Goal: Transaction & Acquisition: Purchase product/service

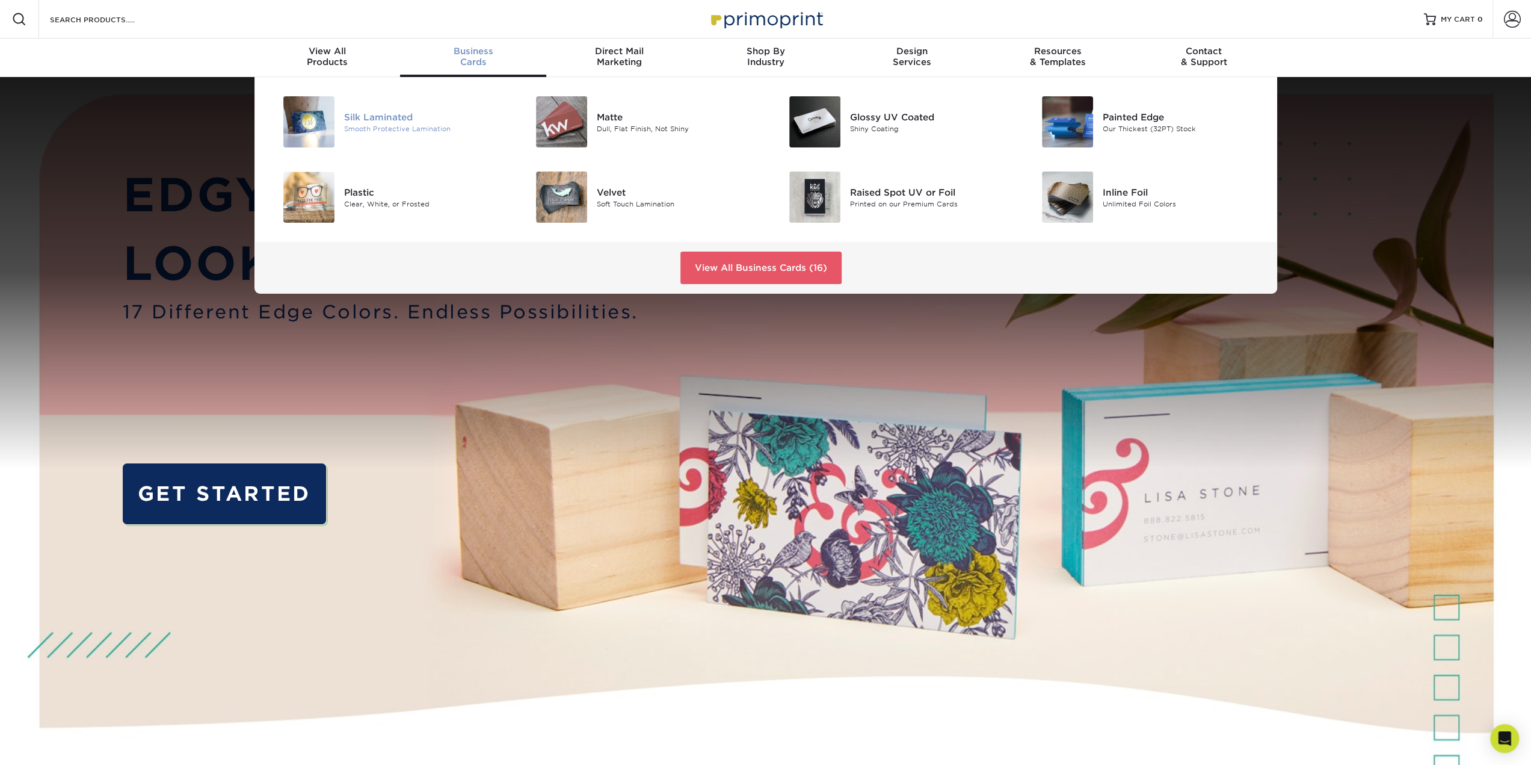
click at [372, 127] on div "Smooth Protective Lamination" at bounding box center [423, 128] width 159 height 10
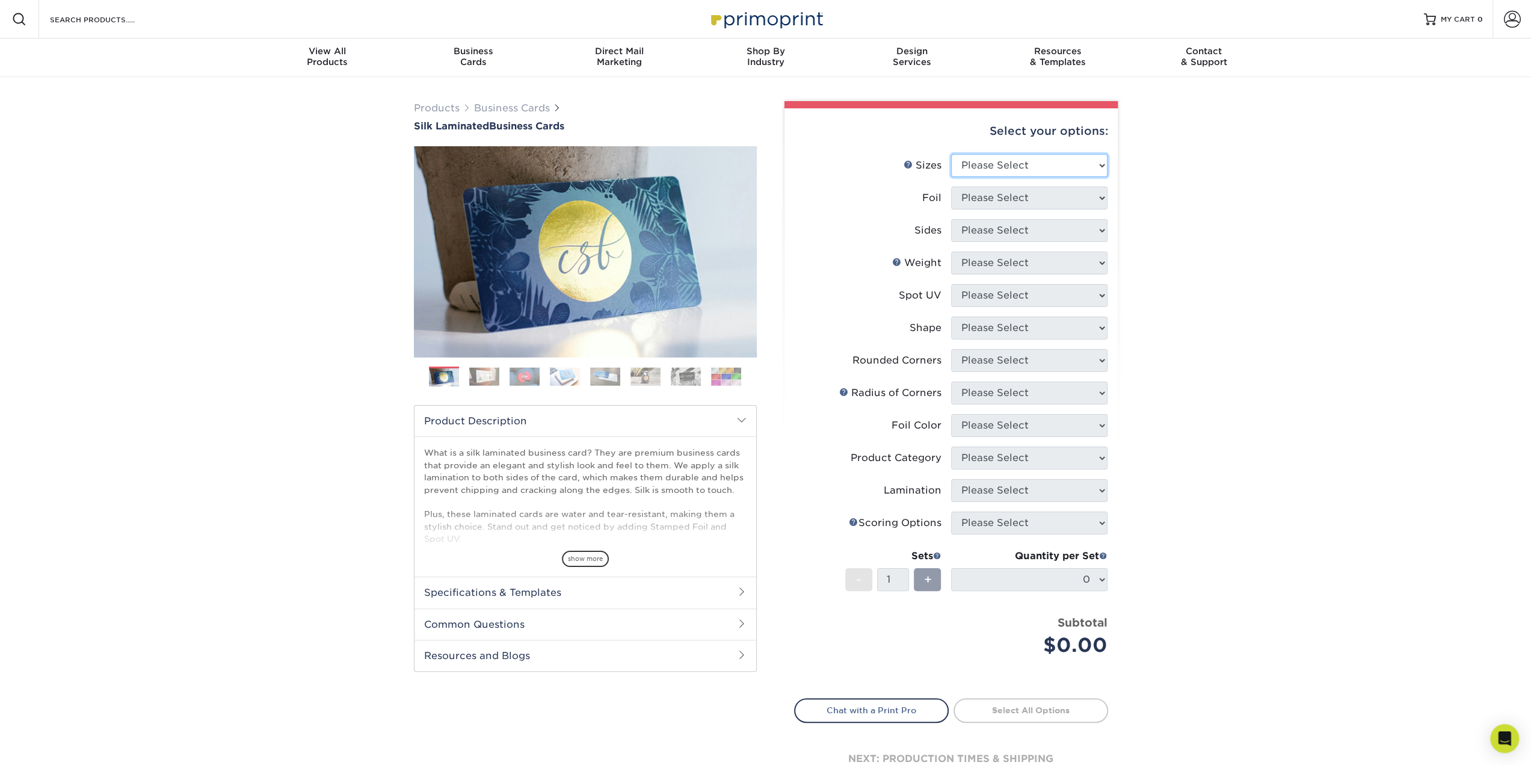
click at [1019, 166] on select "Please Select 1.5" x 3.5" - Mini 1.75" x 3.5" - Mini 2" x 2" - Square 2" x 3" -…" at bounding box center [1029, 165] width 156 height 23
click at [839, 306] on label "Spot UV" at bounding box center [873, 295] width 156 height 23
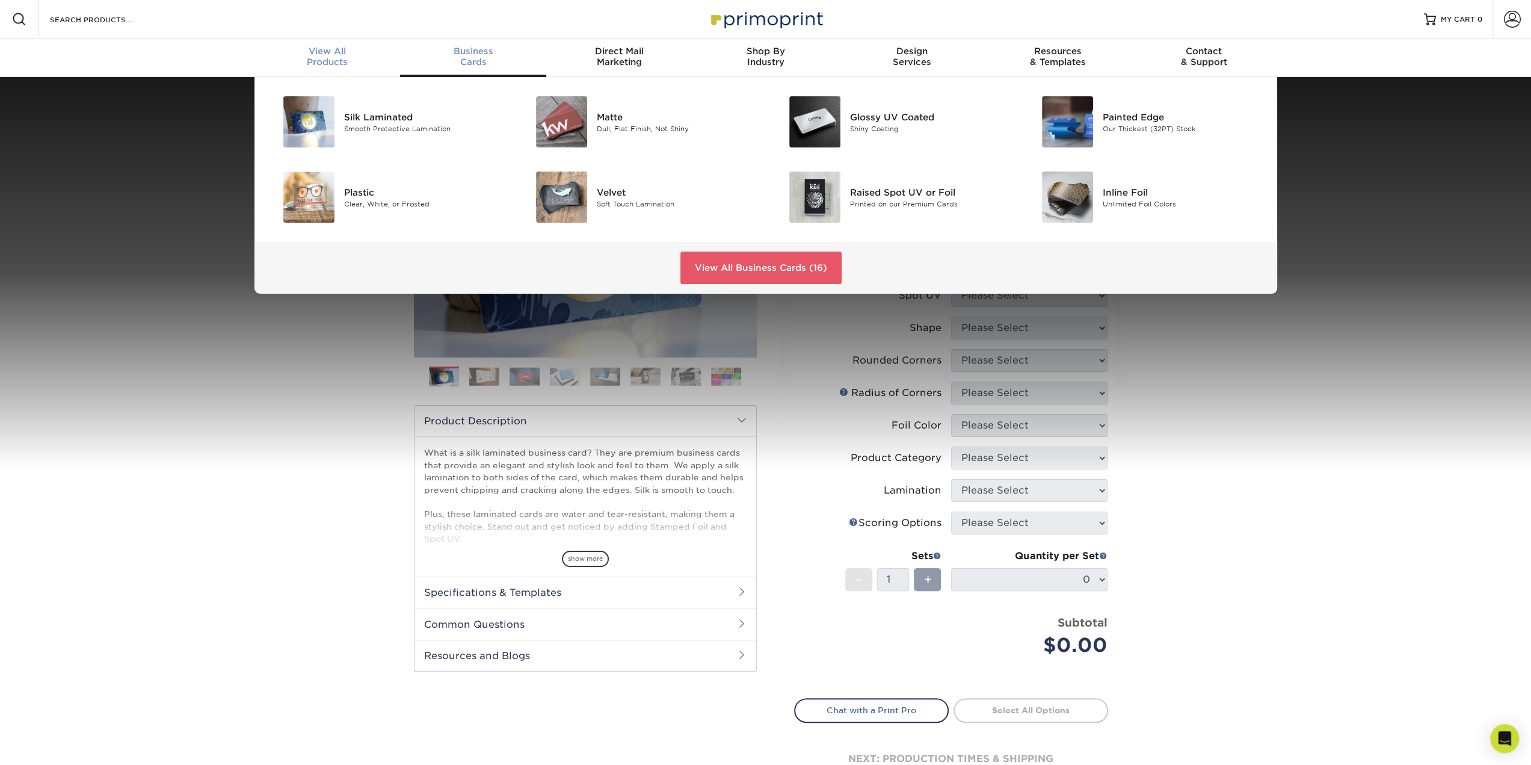
click at [336, 62] on div "View All Products" at bounding box center [327, 57] width 146 height 22
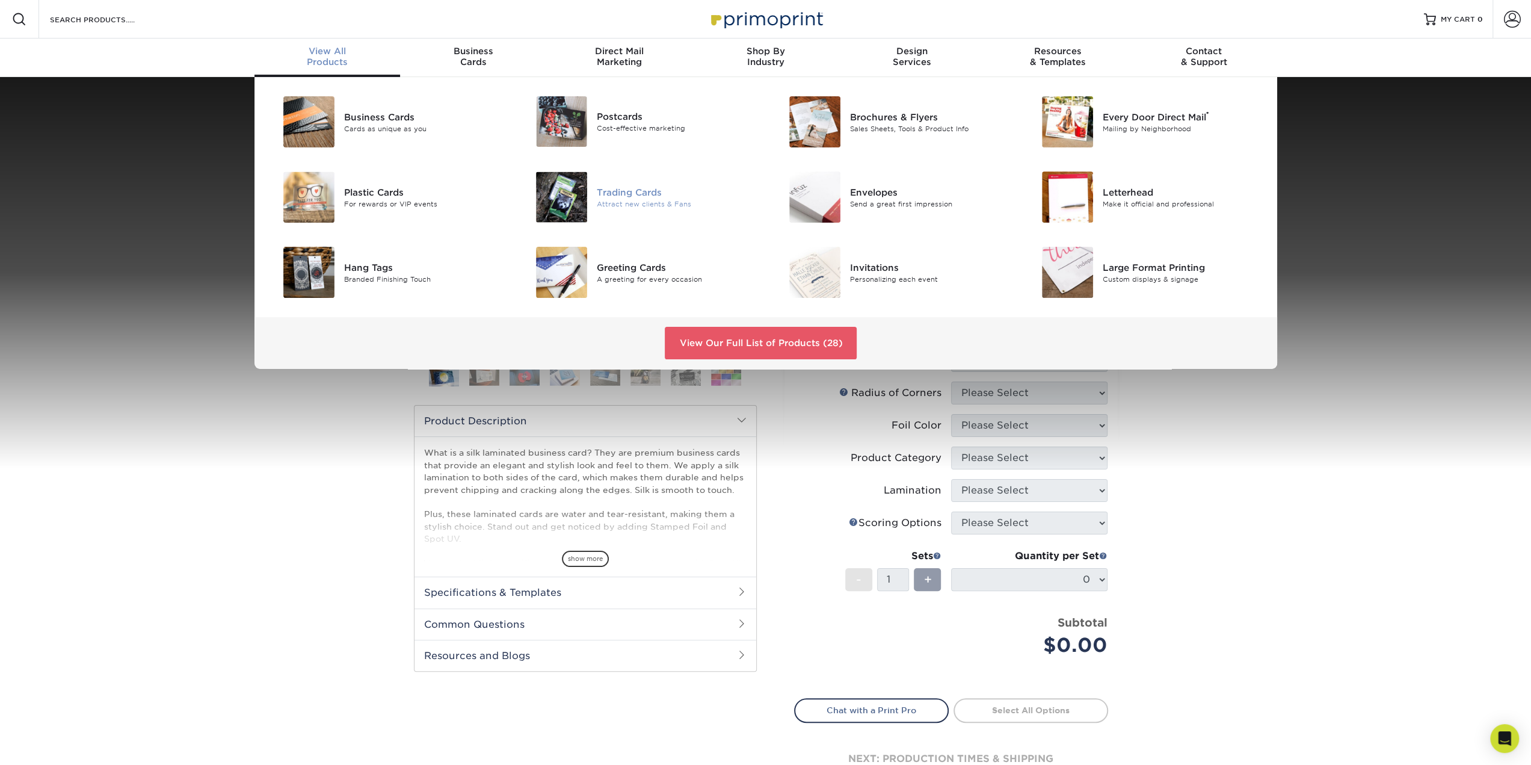
click at [618, 194] on div "Trading Cards" at bounding box center [676, 191] width 159 height 13
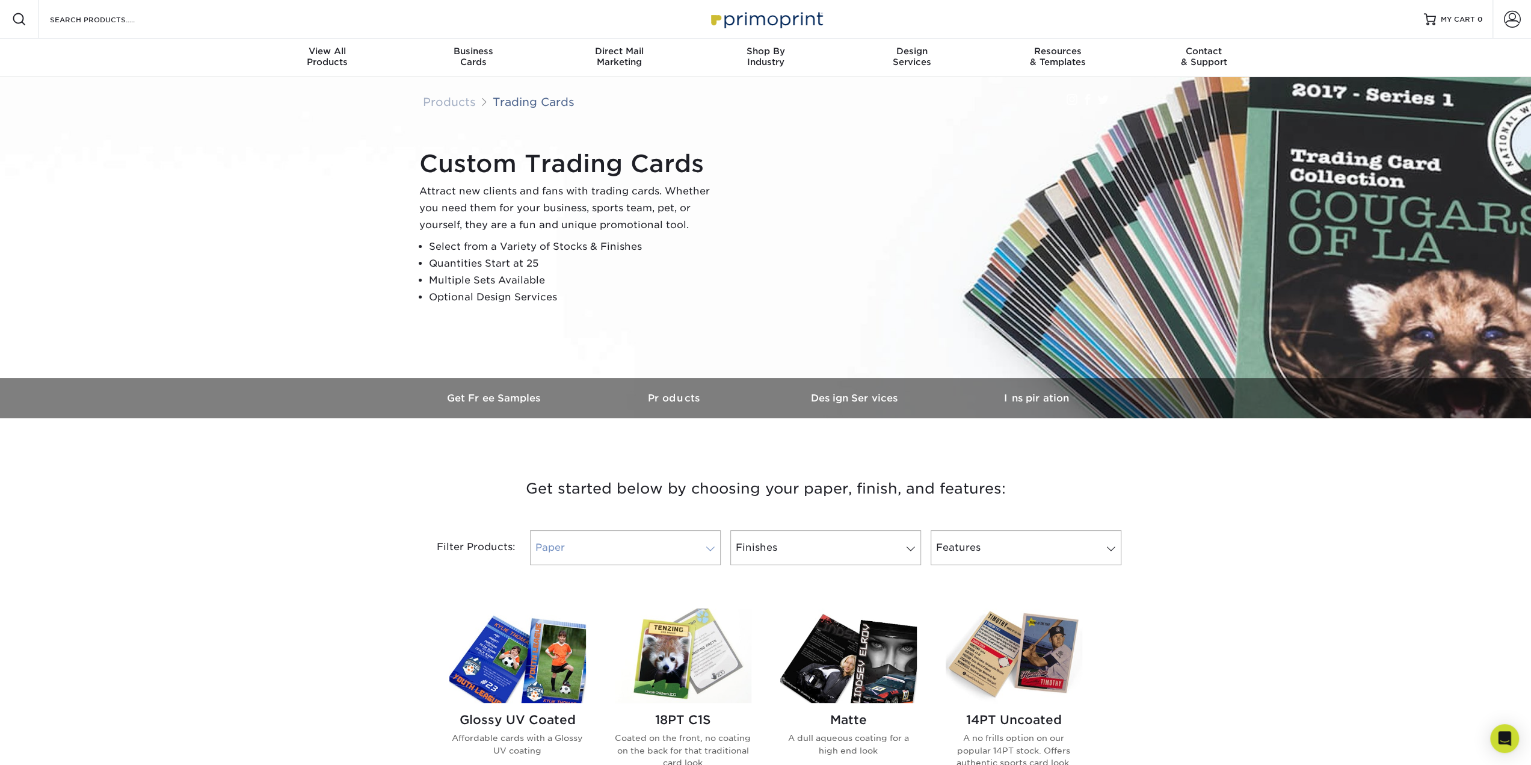
click at [572, 540] on link "Paper" at bounding box center [625, 547] width 191 height 35
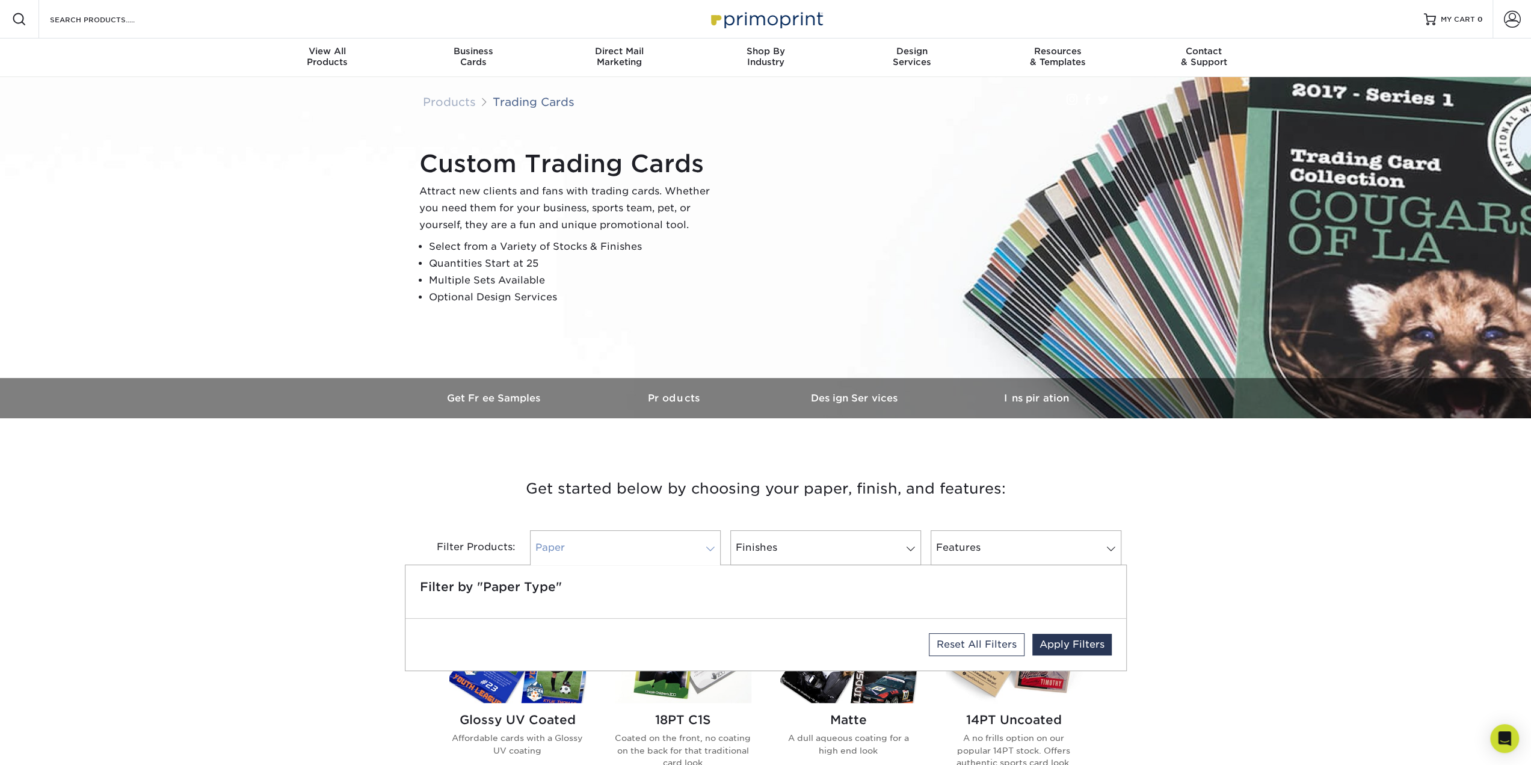
click at [572, 540] on link "Paper" at bounding box center [625, 547] width 191 height 35
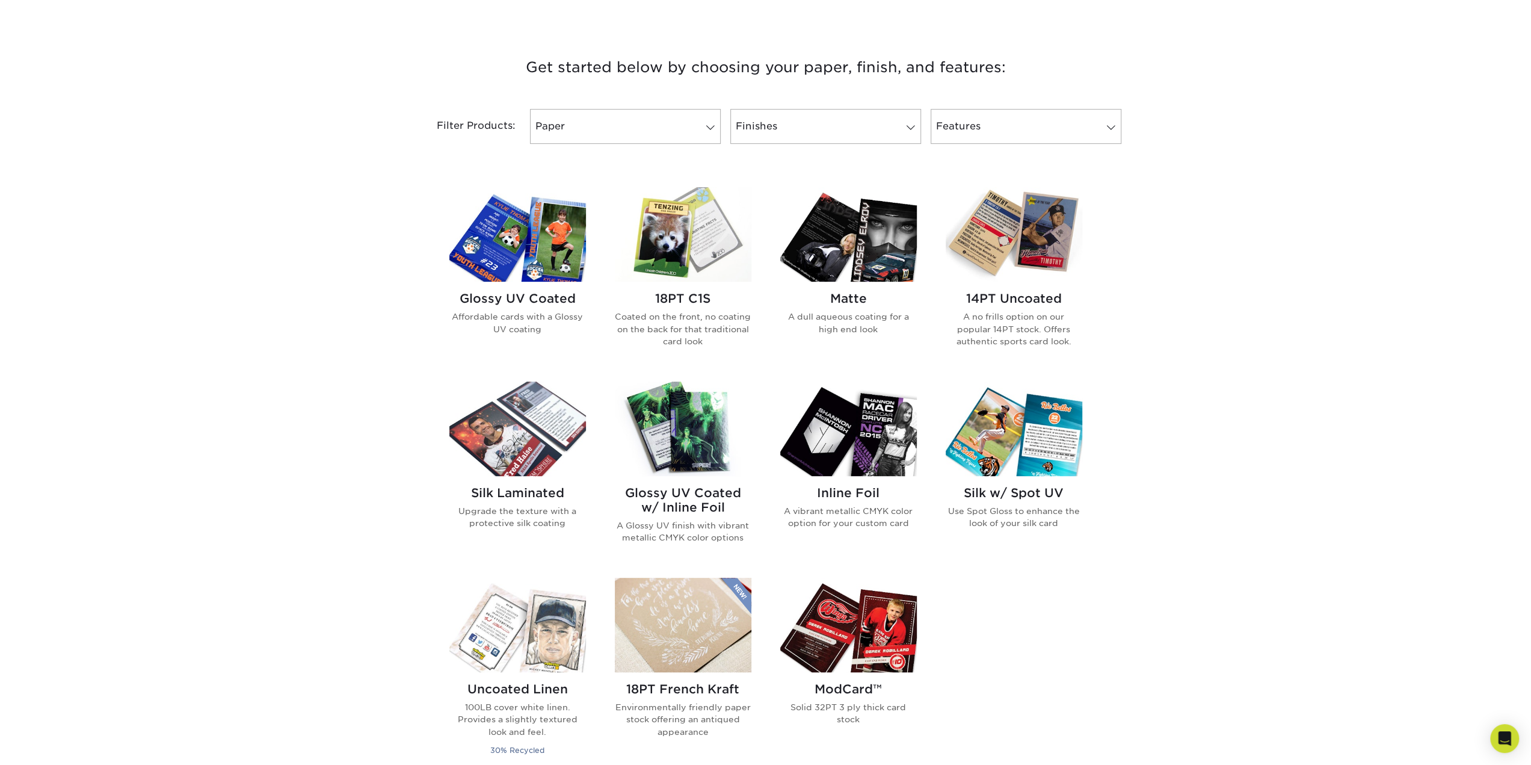
scroll to position [481, 0]
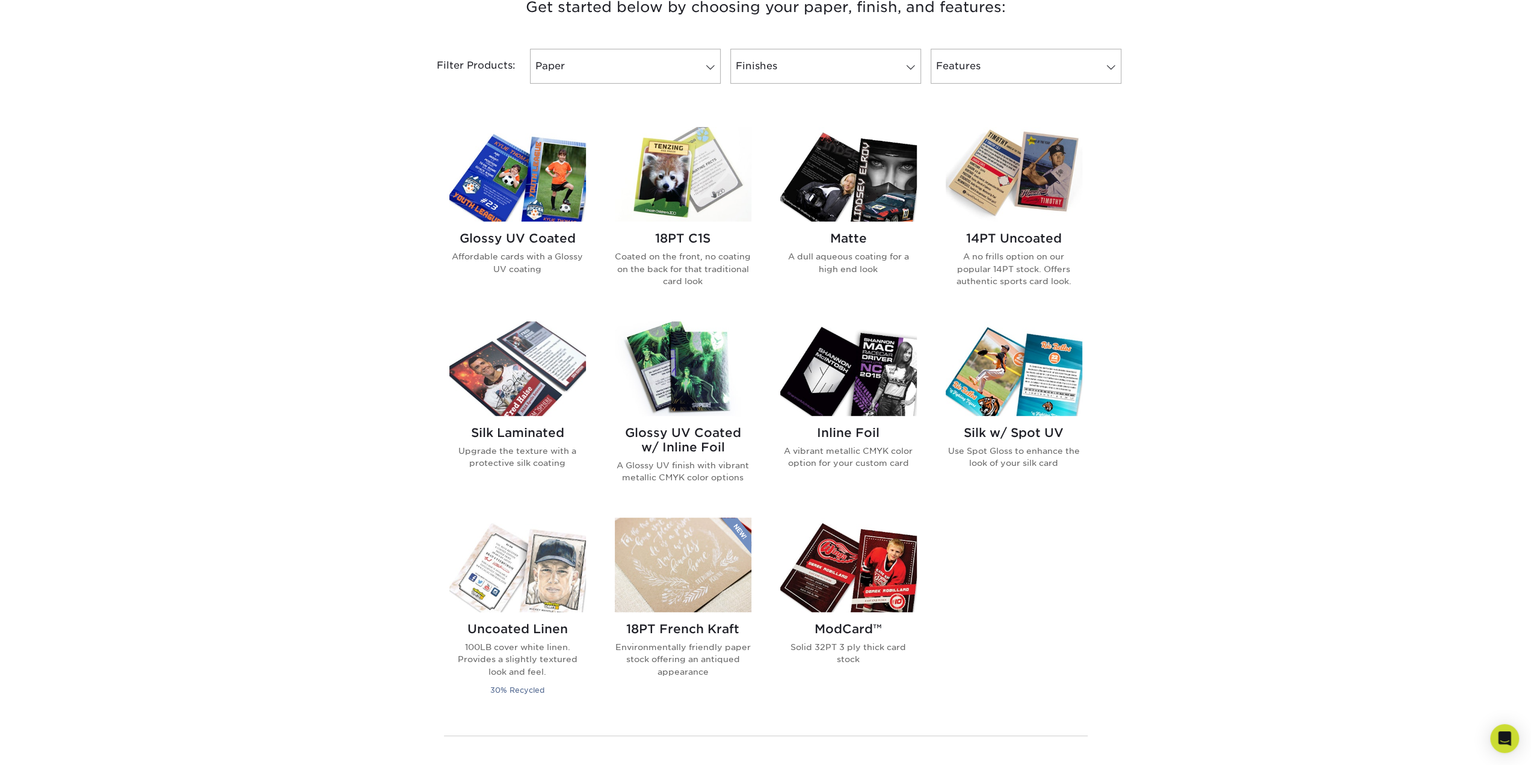
click at [546, 398] on img at bounding box center [517, 368] width 137 height 94
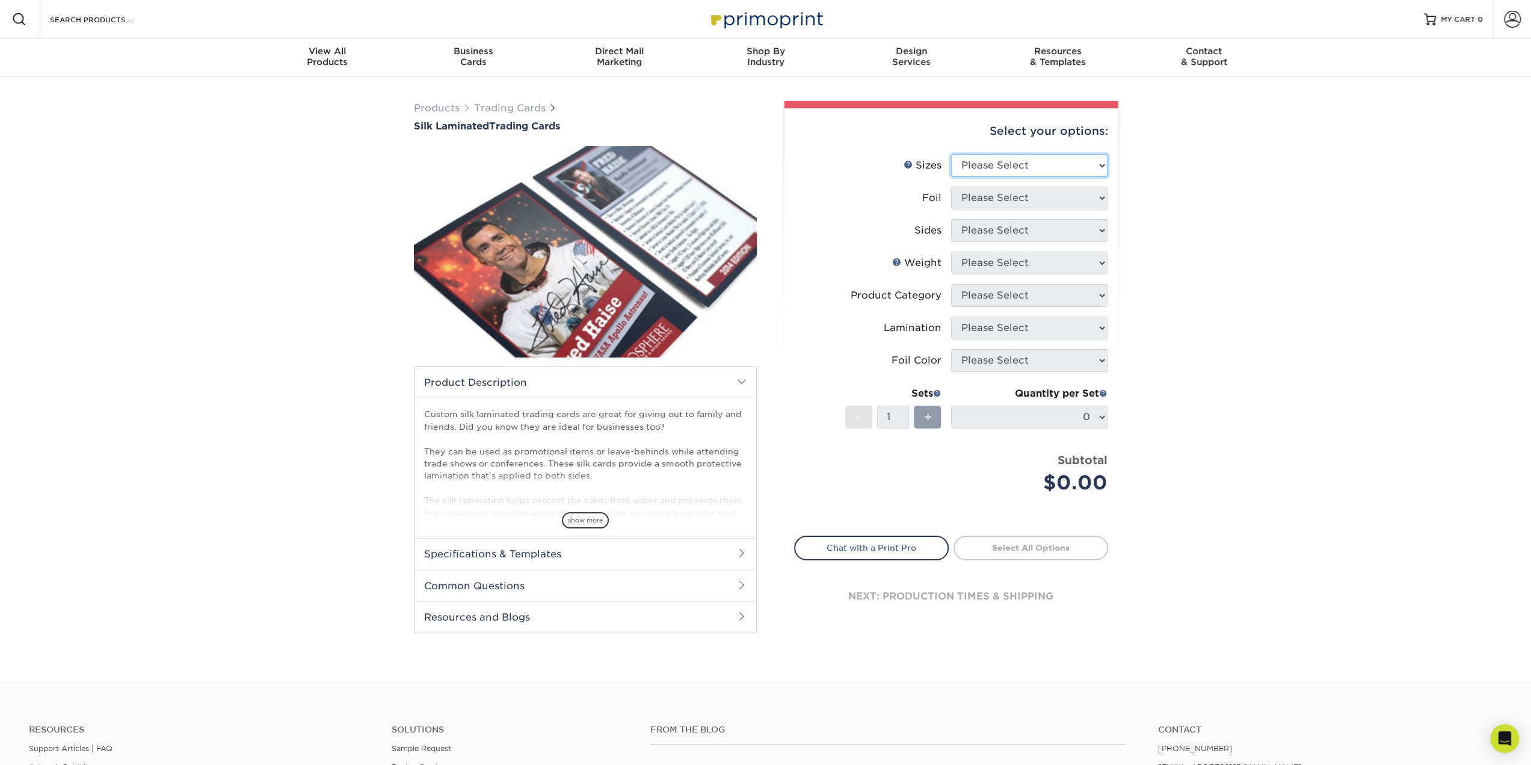
click at [974, 165] on select "Please Select 2.5" x 3.5"" at bounding box center [1029, 165] width 156 height 23
select select "2.50x3.50"
click at [951, 154] on select "Please Select 2.5" x 3.5"" at bounding box center [1029, 165] width 156 height 23
click at [1312, 259] on div "Products Trading Cards Silk Laminated Trading Cards show more Templates" at bounding box center [765, 379] width 1531 height 604
click at [978, 196] on select "Please Select No Yes" at bounding box center [1029, 197] width 156 height 23
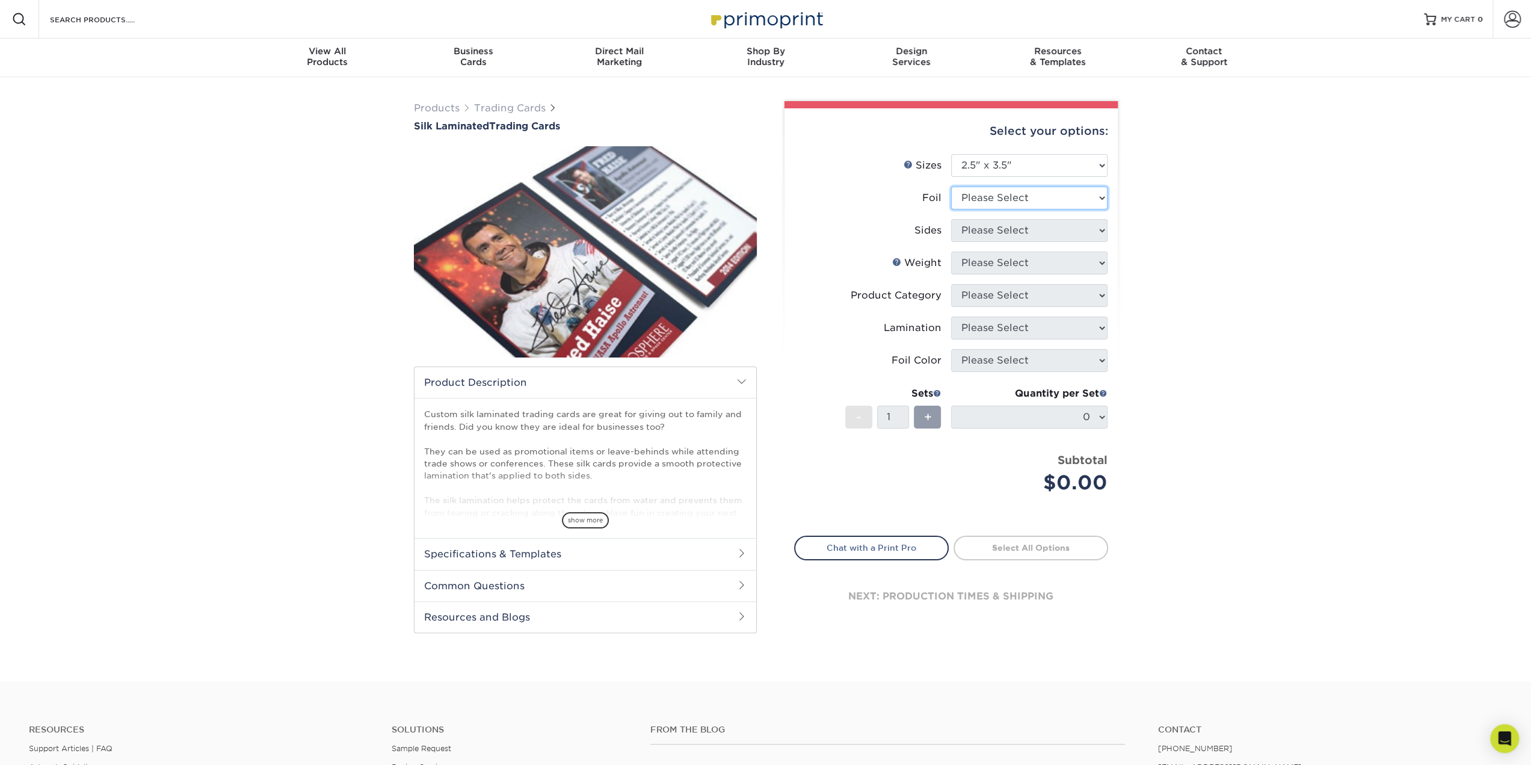
click at [978, 196] on select "Please Select No Yes" at bounding box center [1029, 197] width 156 height 23
click at [1213, 239] on div "Products Trading Cards Silk Laminated Trading Cards show more Templates" at bounding box center [765, 379] width 1531 height 604
click at [1056, 198] on select "Please Select No Yes" at bounding box center [1029, 197] width 156 height 23
click at [1072, 205] on select "Please Select No Yes" at bounding box center [1029, 197] width 156 height 23
click at [580, 552] on h2 "Specifications & Templates" at bounding box center [586, 553] width 342 height 31
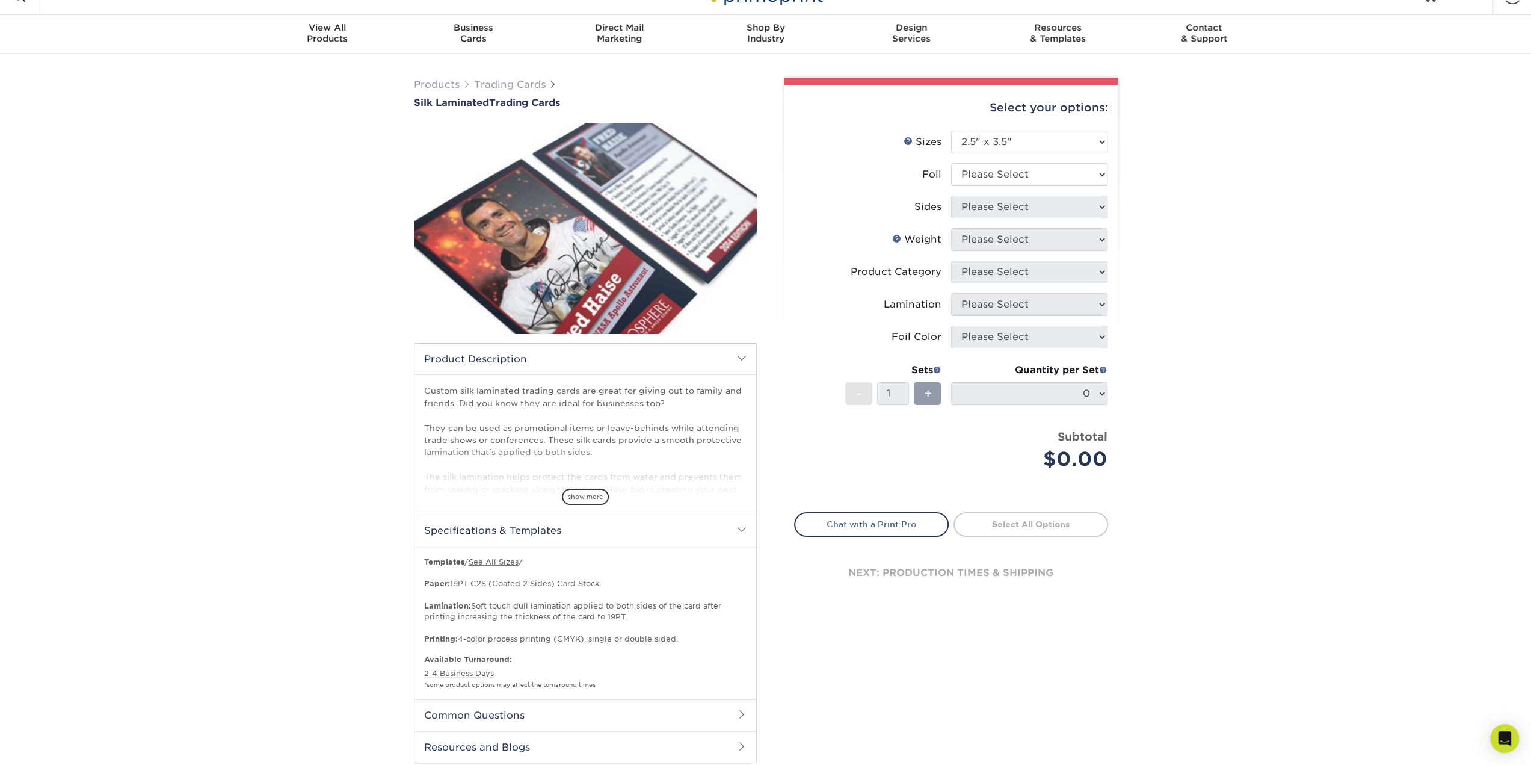
scroll to position [60, 0]
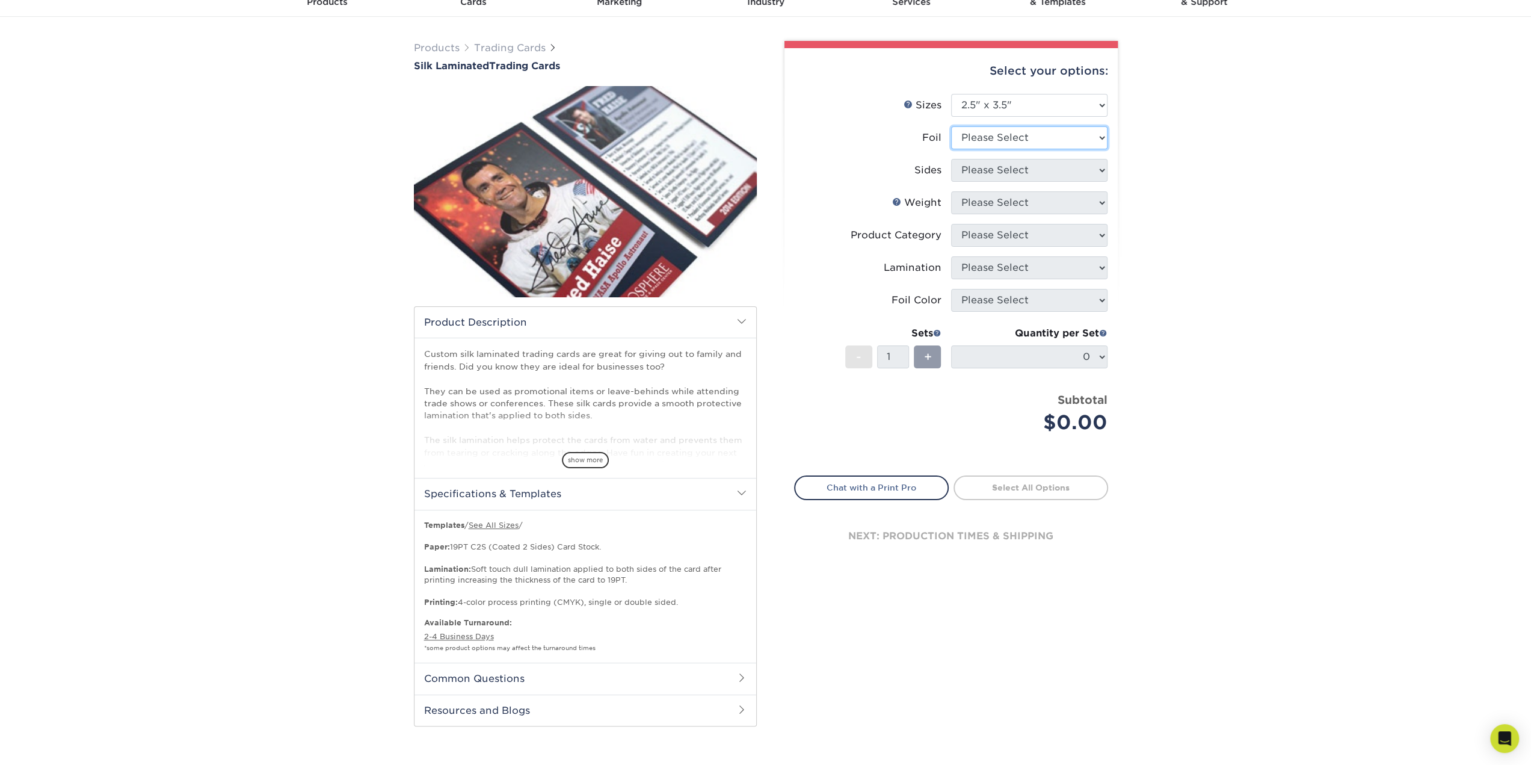
click at [1094, 130] on select "Please Select No Yes" at bounding box center [1029, 137] width 156 height 23
select select "0"
click at [951, 126] on select "Please Select No Yes" at bounding box center [1029, 137] width 156 height 23
click at [1108, 165] on div "Select your options: Sizes Help Sizes Please Select 2.5" x 3.5" Foil Please Sel…" at bounding box center [950, 315] width 333 height 534
click at [1090, 176] on select "Please Select Print Both Sides Print Front Only" at bounding box center [1029, 170] width 156 height 23
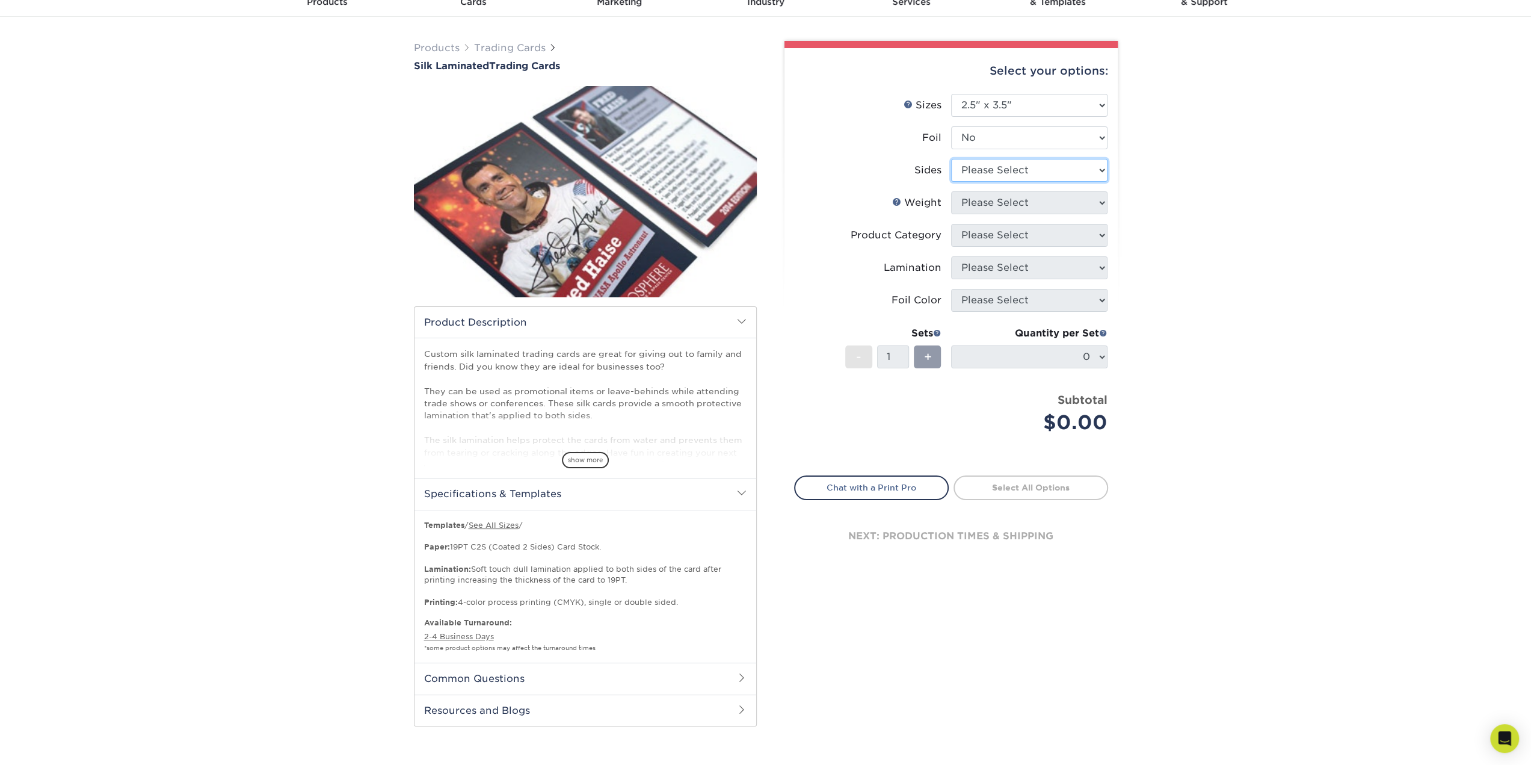
select select "13abbda7-1d64-4f25-8bb2-c179b224825d"
click at [951, 159] on select "Please Select Print Both Sides Print Front Only" at bounding box center [1029, 170] width 156 height 23
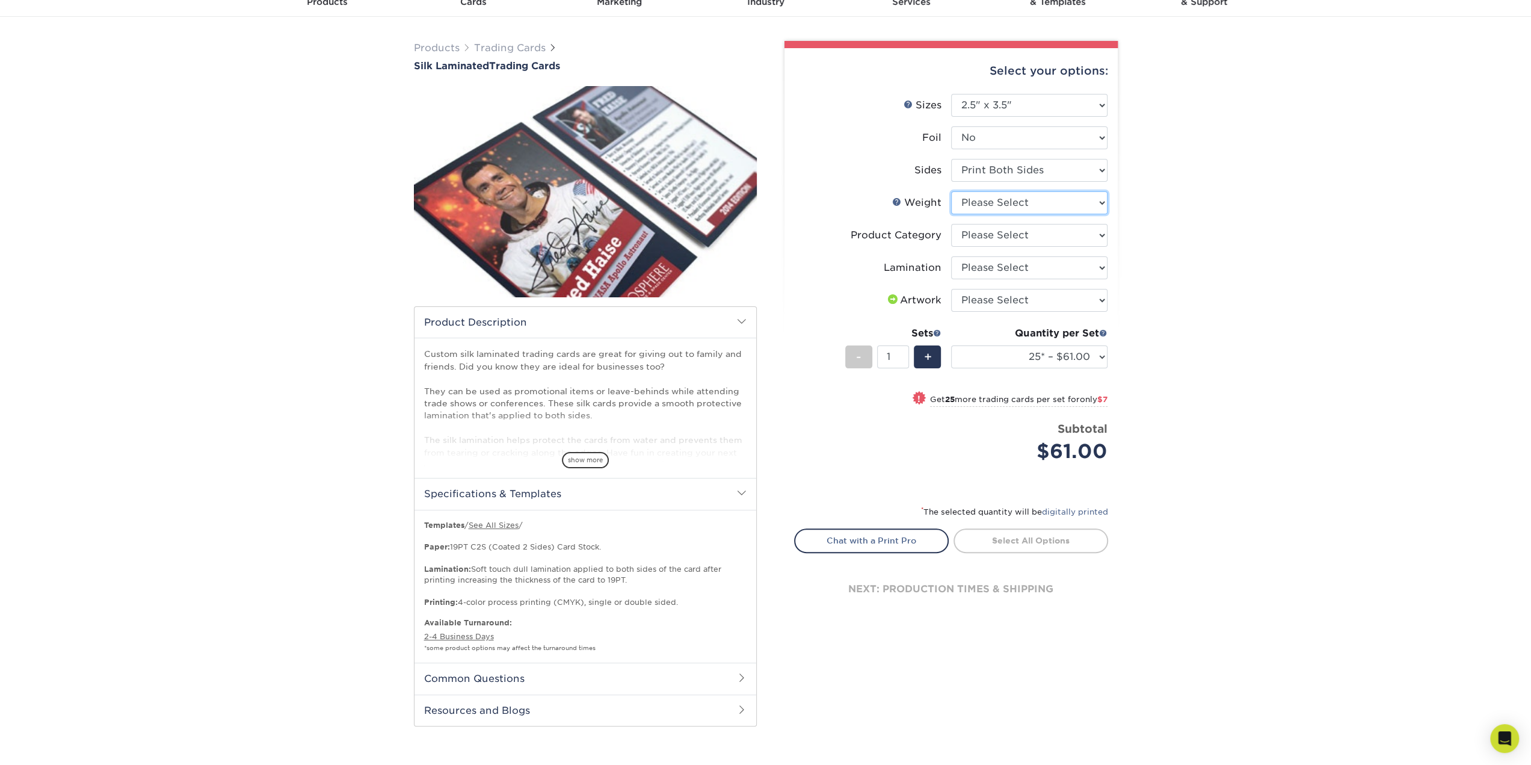
click at [1083, 208] on select "Please Select 16PT" at bounding box center [1029, 202] width 156 height 23
select select "16PT"
click at [951, 191] on select "Please Select 16PT" at bounding box center [1029, 202] width 156 height 23
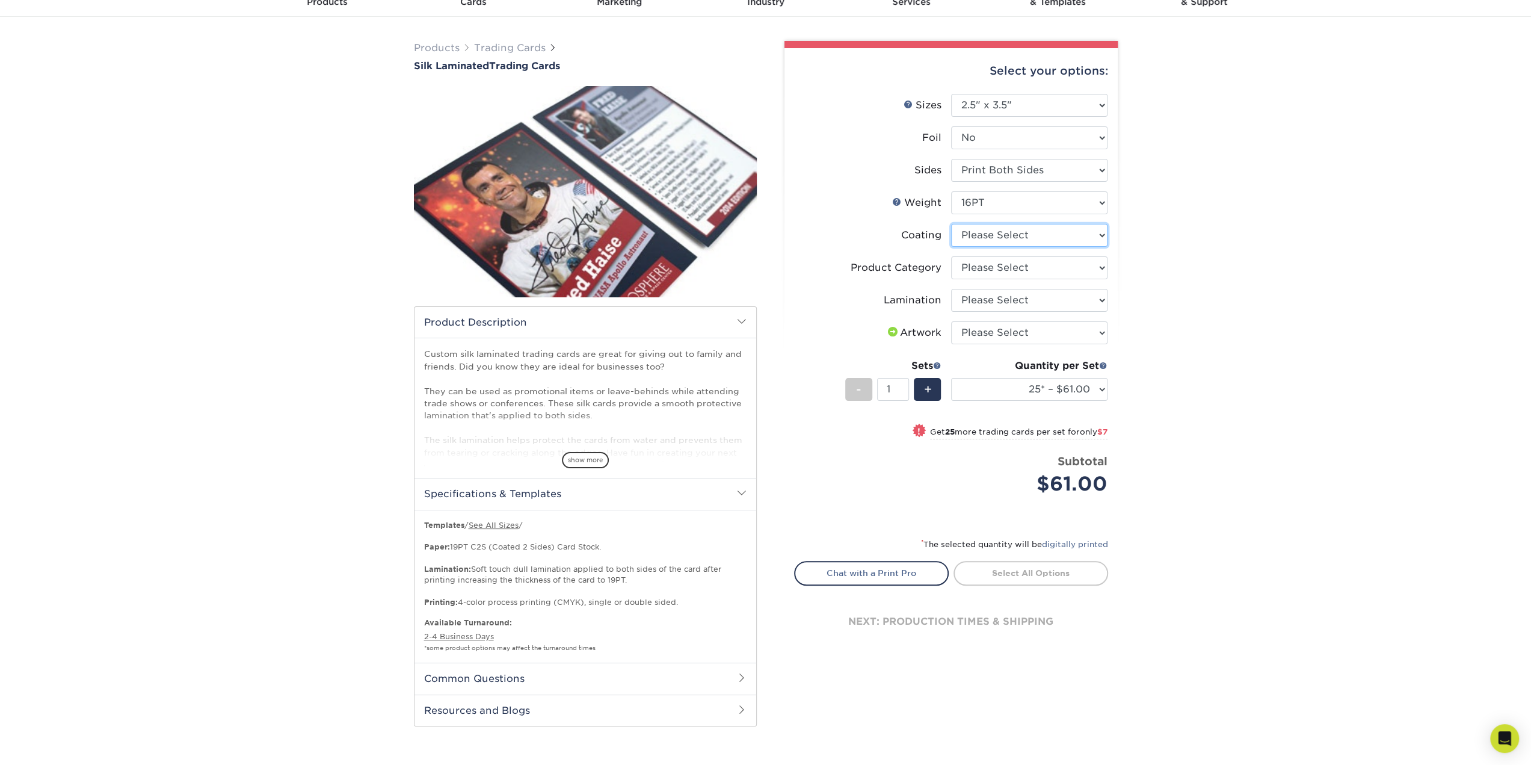
click at [1054, 238] on select at bounding box center [1029, 235] width 156 height 23
click at [1165, 233] on div "Products Trading Cards Silk Laminated Trading Cards show more Templates" at bounding box center [765, 395] width 1531 height 757
click at [1062, 138] on select "Please Select No Yes" at bounding box center [1029, 137] width 156 height 23
click at [1043, 112] on select "Please Select 2.5" x 3.5"" at bounding box center [1029, 105] width 156 height 23
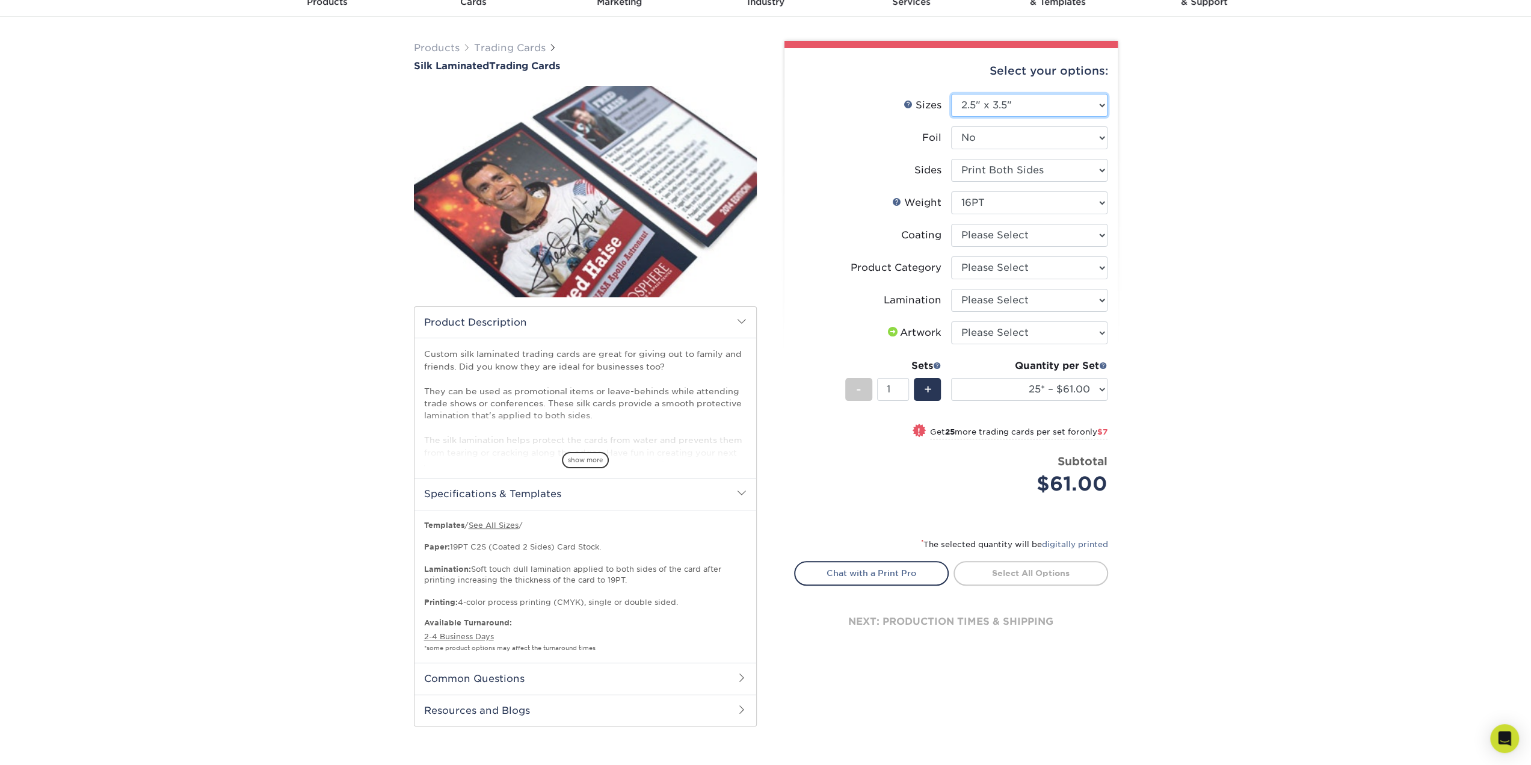
click at [1043, 112] on select "Please Select 2.5" x 3.5"" at bounding box center [1029, 105] width 156 height 23
click at [1161, 150] on div "Products Trading Cards Silk Laminated Trading Cards show more Templates" at bounding box center [765, 395] width 1531 height 757
click at [1041, 241] on select at bounding box center [1029, 235] width 156 height 23
click at [1165, 254] on div "Products Trading Cards Silk Laminated Trading Cards show more Templates" at bounding box center [765, 395] width 1531 height 757
click at [1043, 263] on select "Please Select Trading Cards" at bounding box center [1029, 267] width 156 height 23
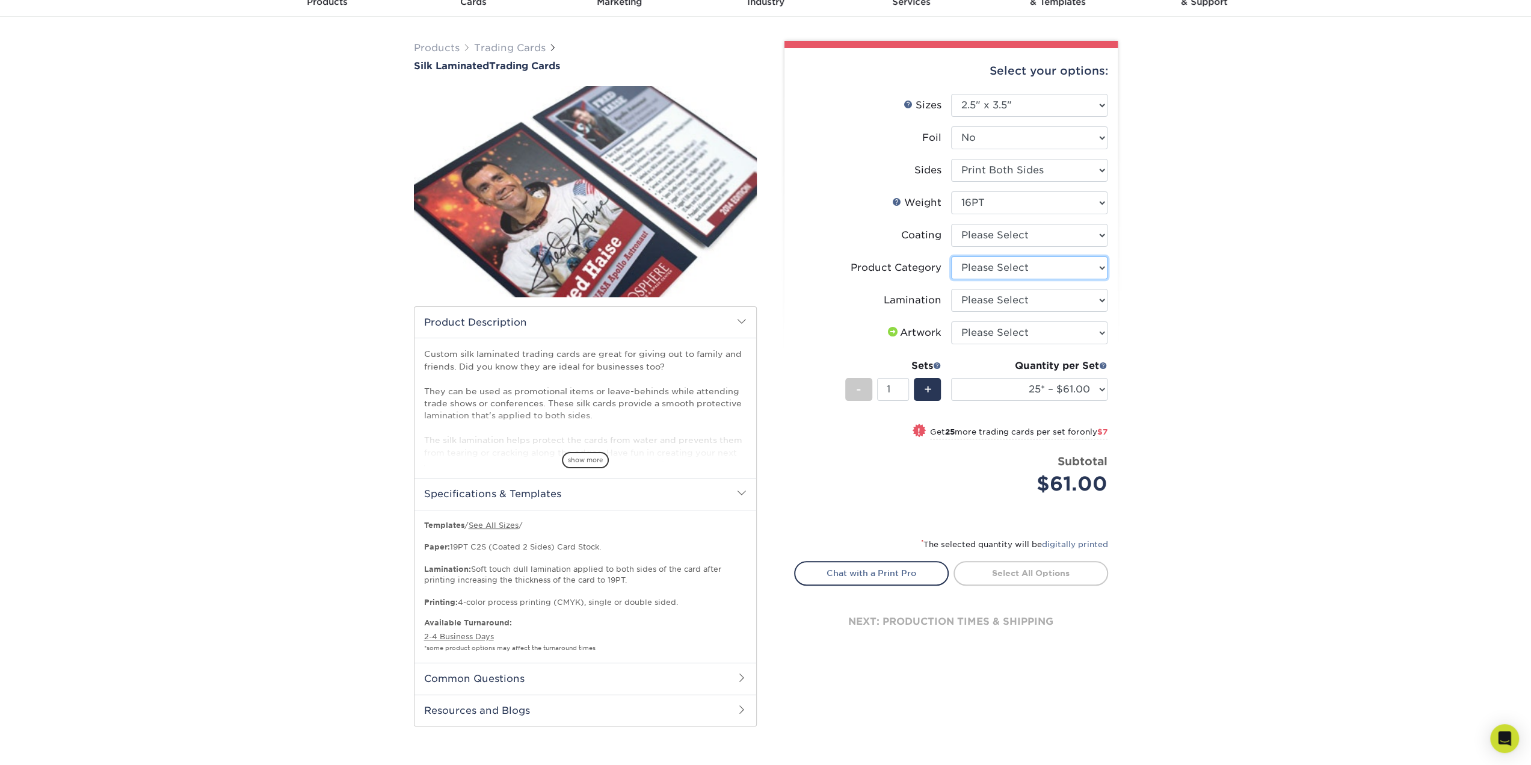
select select "c2f9bce9-36c2-409d-b101-c29d9d031e18"
click at [951, 256] on select "Please Select Trading Cards" at bounding box center [1029, 267] width 156 height 23
click at [1037, 305] on select "Please Select Silk" at bounding box center [1029, 300] width 156 height 23
select select "ccacb42f-45f7-42d3-bbd3-7c8421cf37f0"
click at [951, 289] on select "Please Select Silk" at bounding box center [1029, 300] width 156 height 23
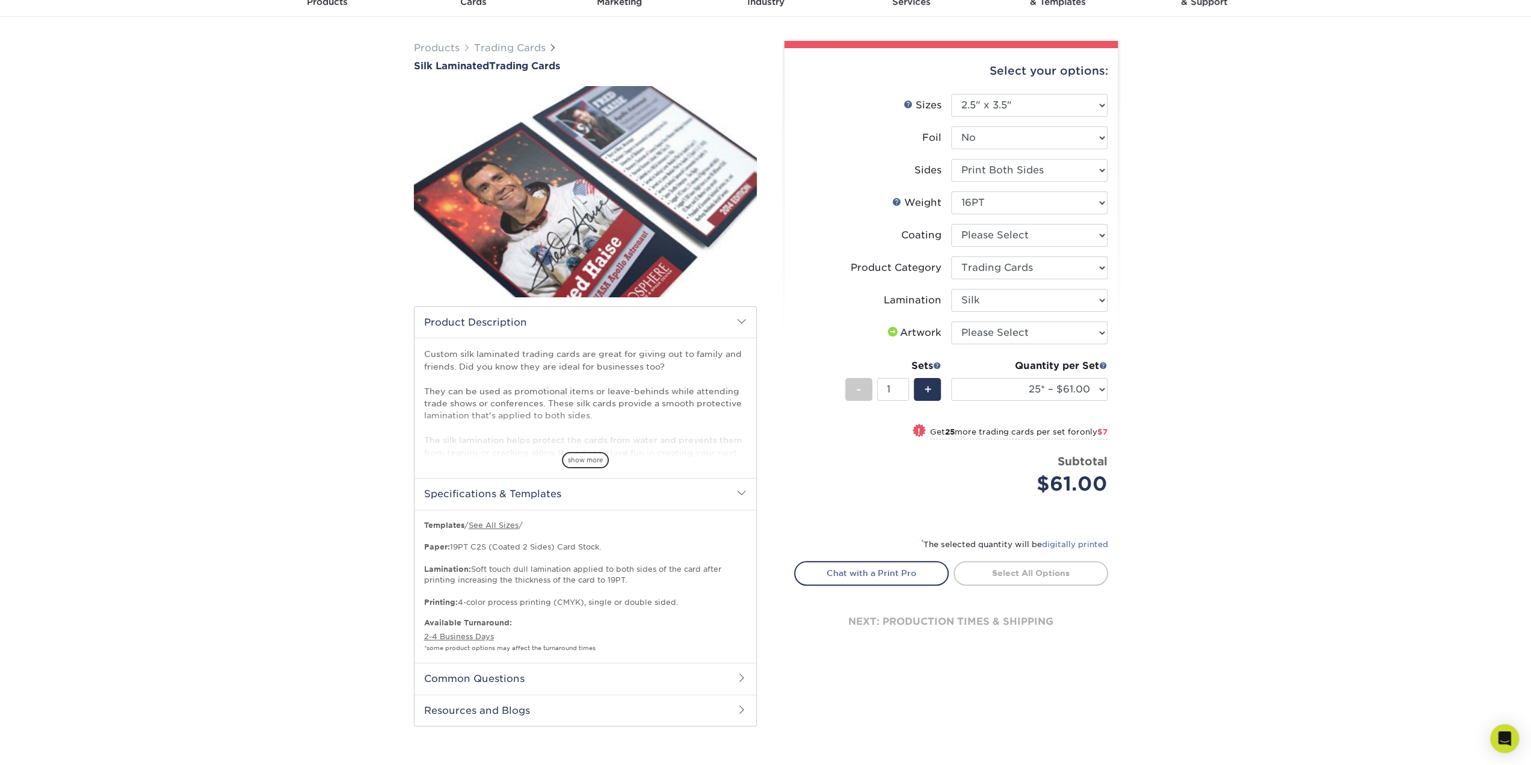
click at [1178, 330] on div "Products Trading Cards Silk Laminated Trading Cards show more Templates" at bounding box center [765, 395] width 1531 height 757
click at [1055, 331] on select "Please Select I will upload files I need a design - $100" at bounding box center [1029, 332] width 156 height 23
select select "upload"
click at [951, 321] on select "Please Select I will upload files I need a design - $100" at bounding box center [1029, 332] width 156 height 23
click at [1218, 344] on div "Products Trading Cards Silk Laminated Trading Cards show more Templates" at bounding box center [765, 395] width 1531 height 757
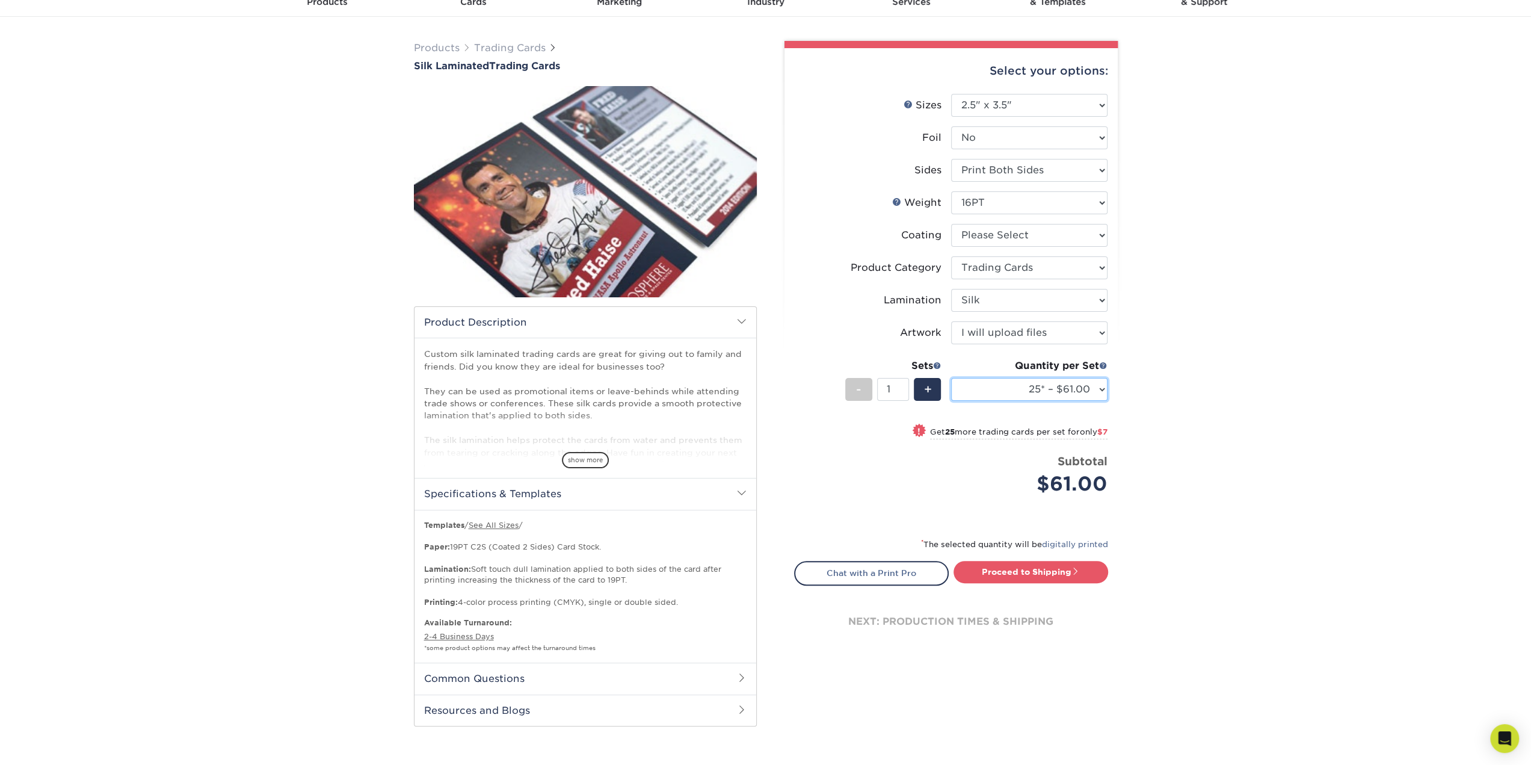
click at [1032, 386] on select "25* – $61.00 50* – $68.00 75* – $74.00 100* – $81.00 250* – $88.00 500 – $98.00…" at bounding box center [1029, 389] width 156 height 23
select select "500 – $98.00"
click at [951, 378] on select "25* – $61.00 50* – $68.00 75* – $74.00 100* – $81.00 250* – $88.00 500 – $98.00…" at bounding box center [1029, 389] width 156 height 23
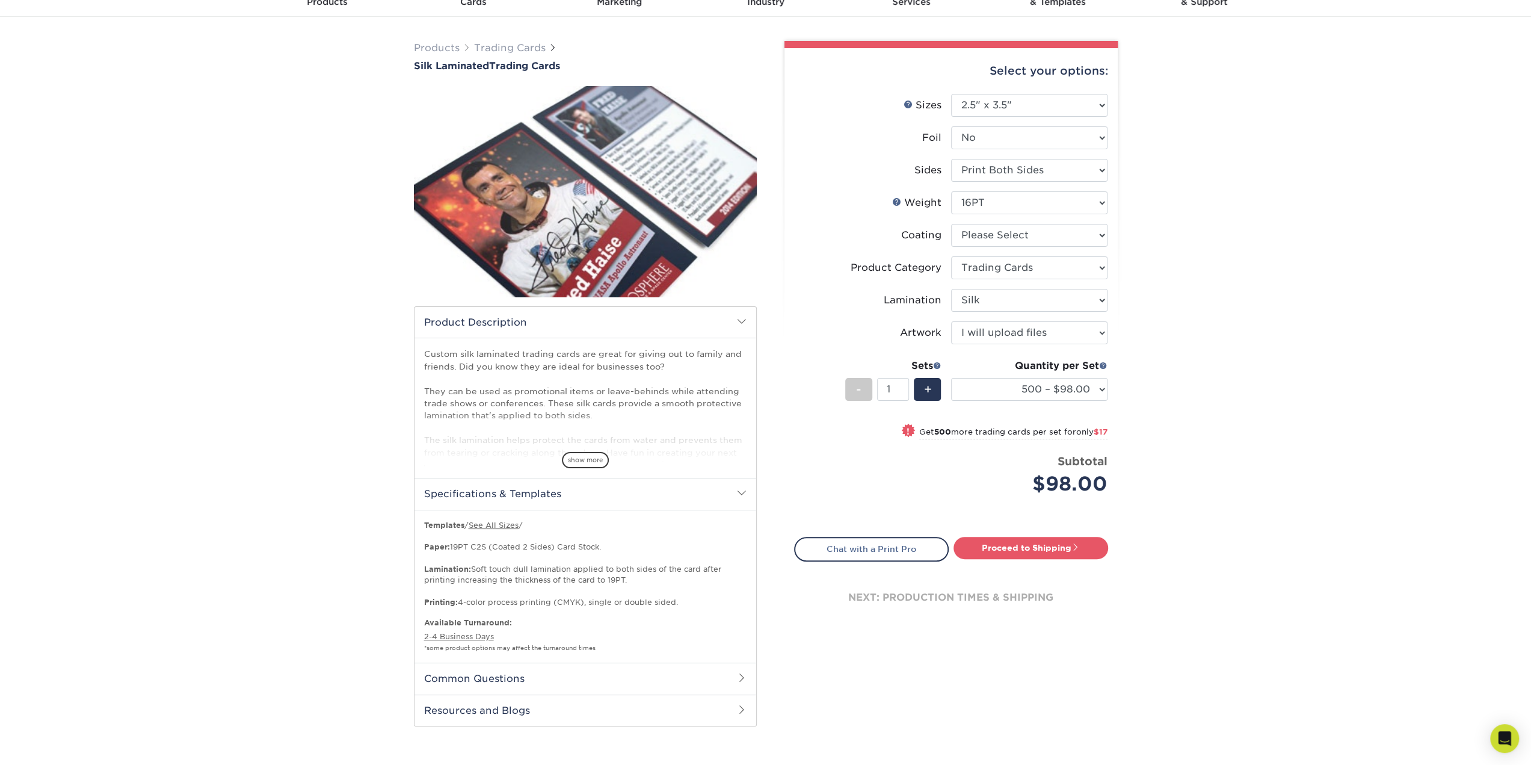
click at [1200, 482] on div "Products Trading Cards Silk Laminated Trading Cards show more Templates" at bounding box center [765, 395] width 1531 height 757
click at [586, 462] on span "show more" at bounding box center [585, 460] width 47 height 16
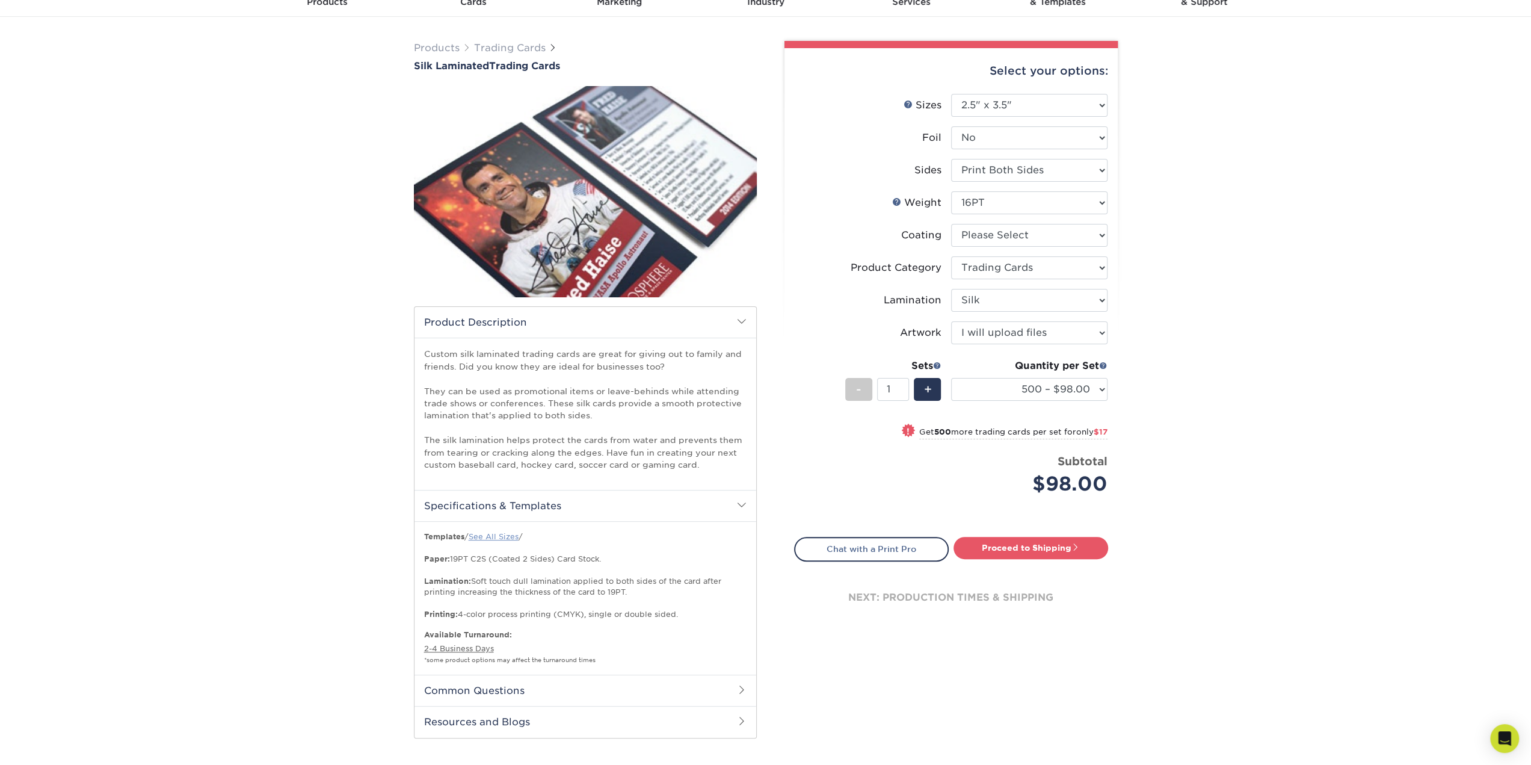
click at [507, 535] on link "See All Sizes" at bounding box center [494, 536] width 50 height 9
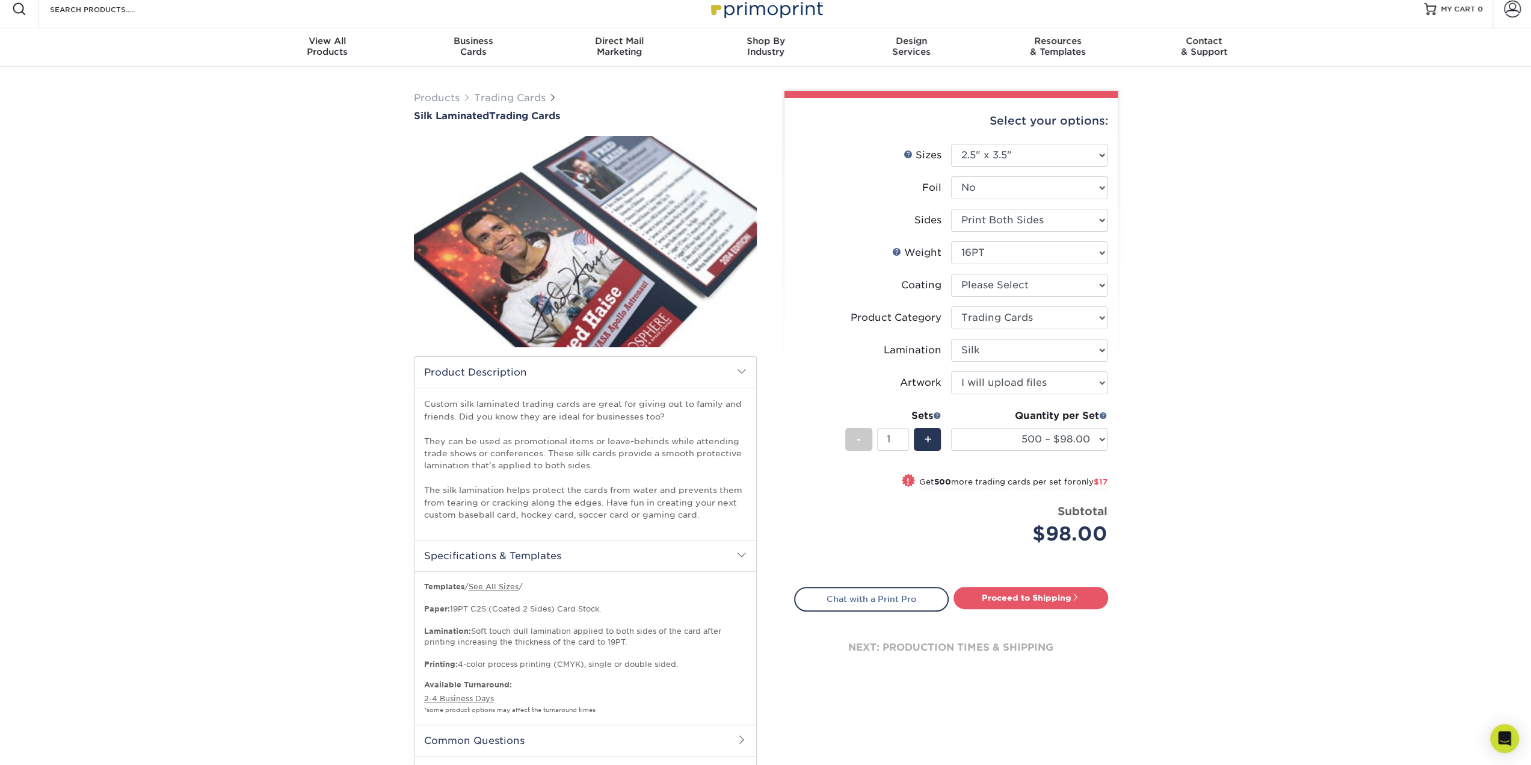
scroll to position [0, 0]
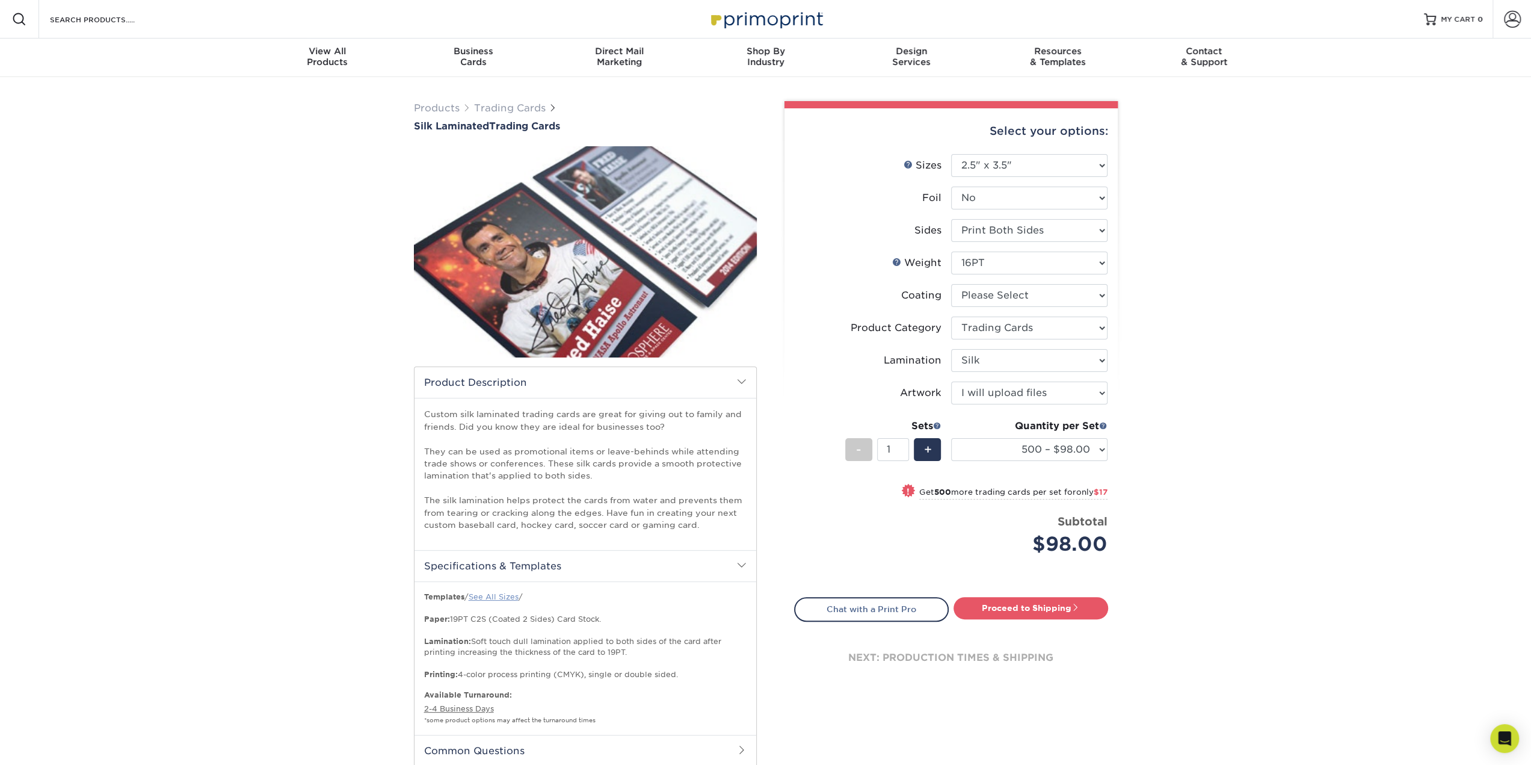
click at [481, 597] on link "See All Sizes" at bounding box center [494, 596] width 50 height 9
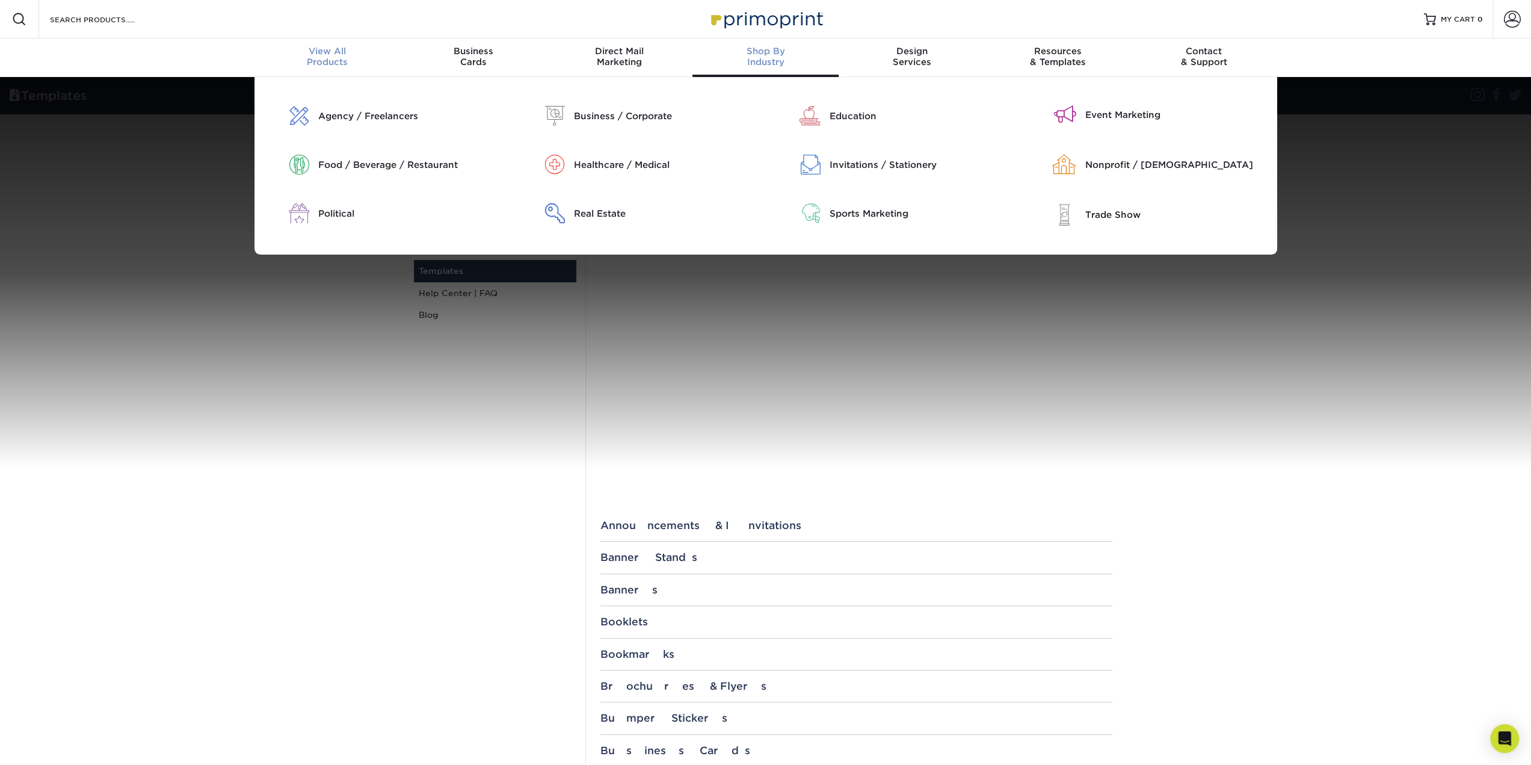
click at [344, 57] on div "View All Products" at bounding box center [327, 57] width 146 height 22
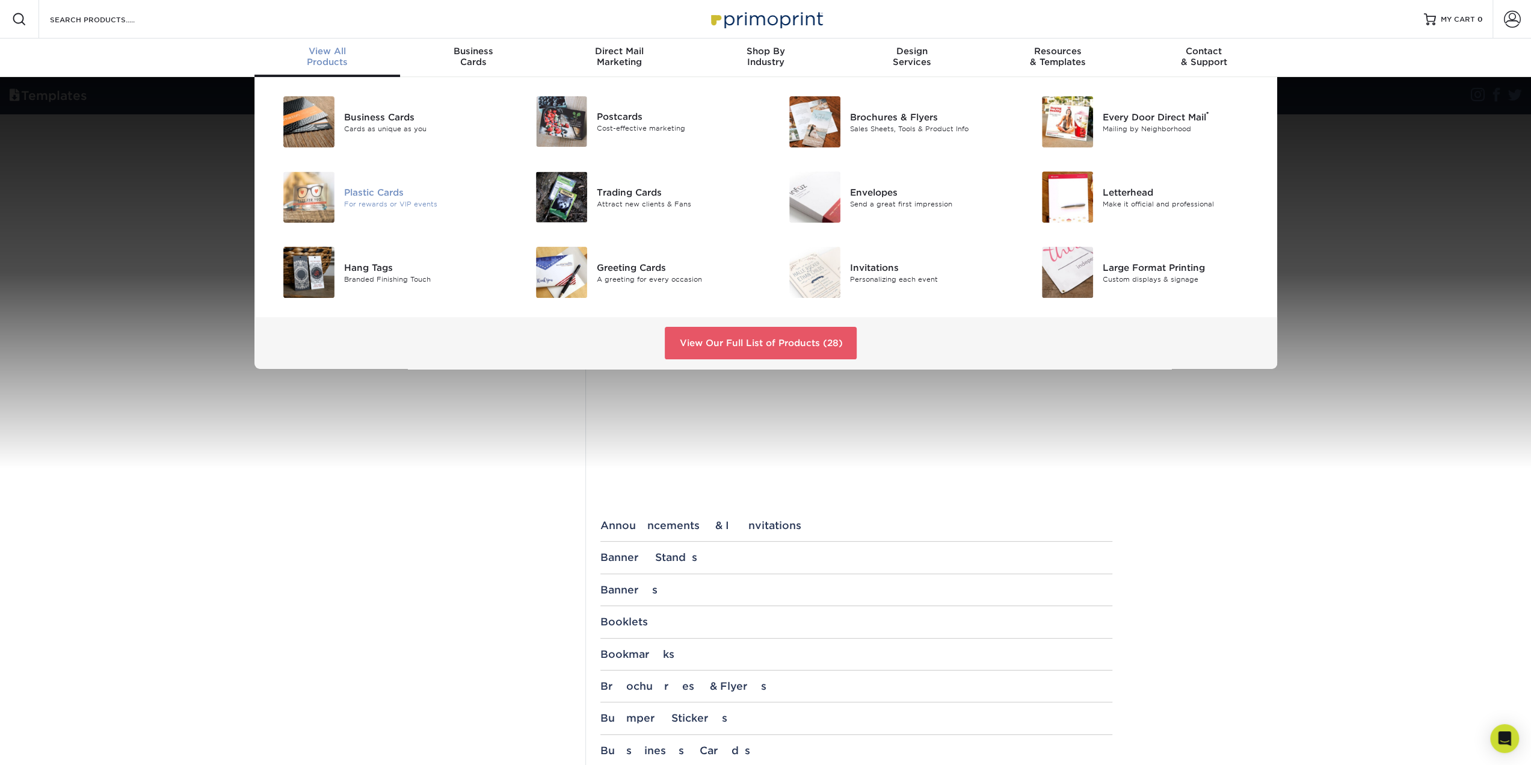
click at [370, 199] on div "For rewards or VIP events" at bounding box center [423, 204] width 159 height 10
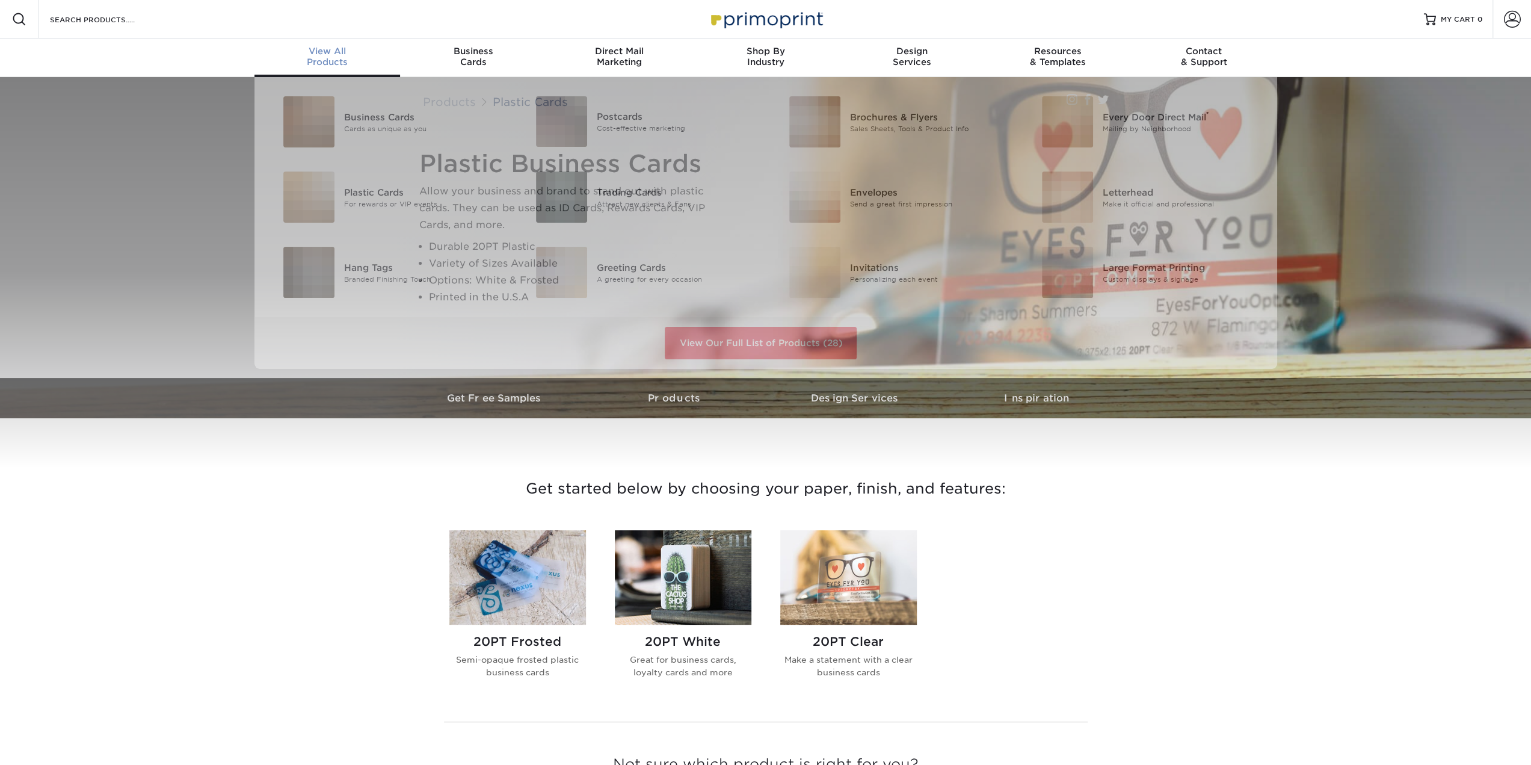
click at [328, 57] on div "View All Products" at bounding box center [327, 57] width 146 height 22
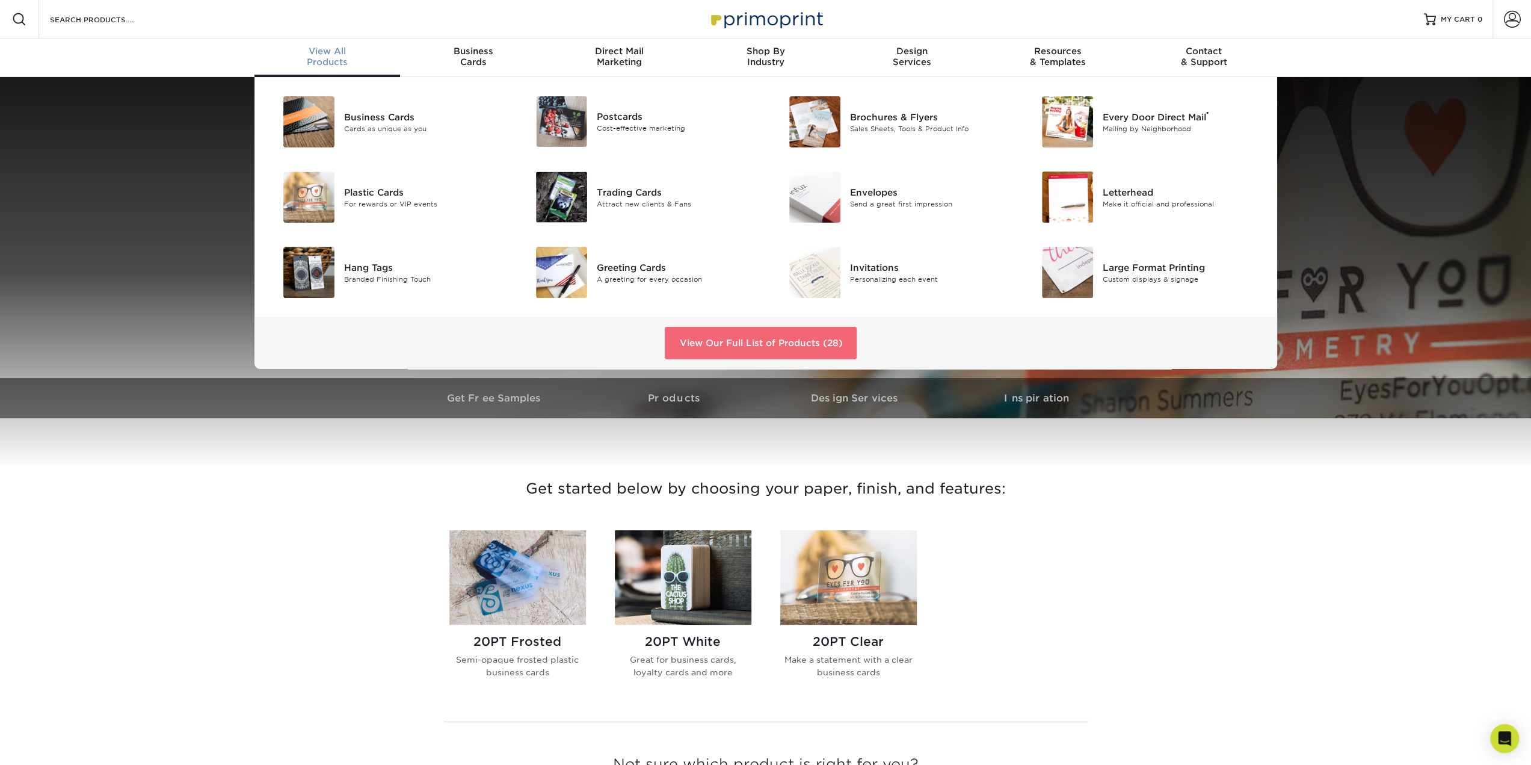
click at [719, 333] on link "View Our Full List of Products (28)" at bounding box center [761, 343] width 192 height 32
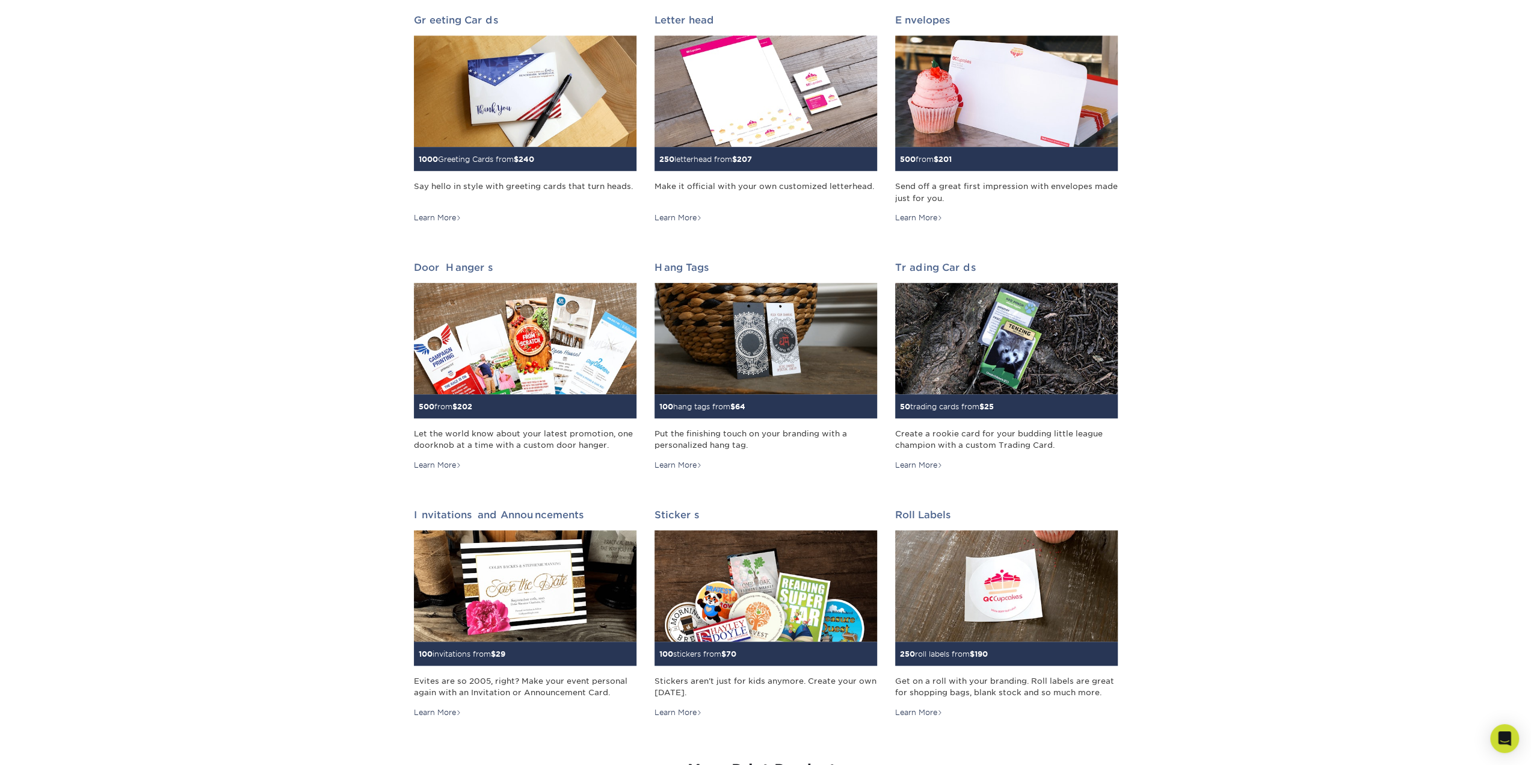
scroll to position [722, 0]
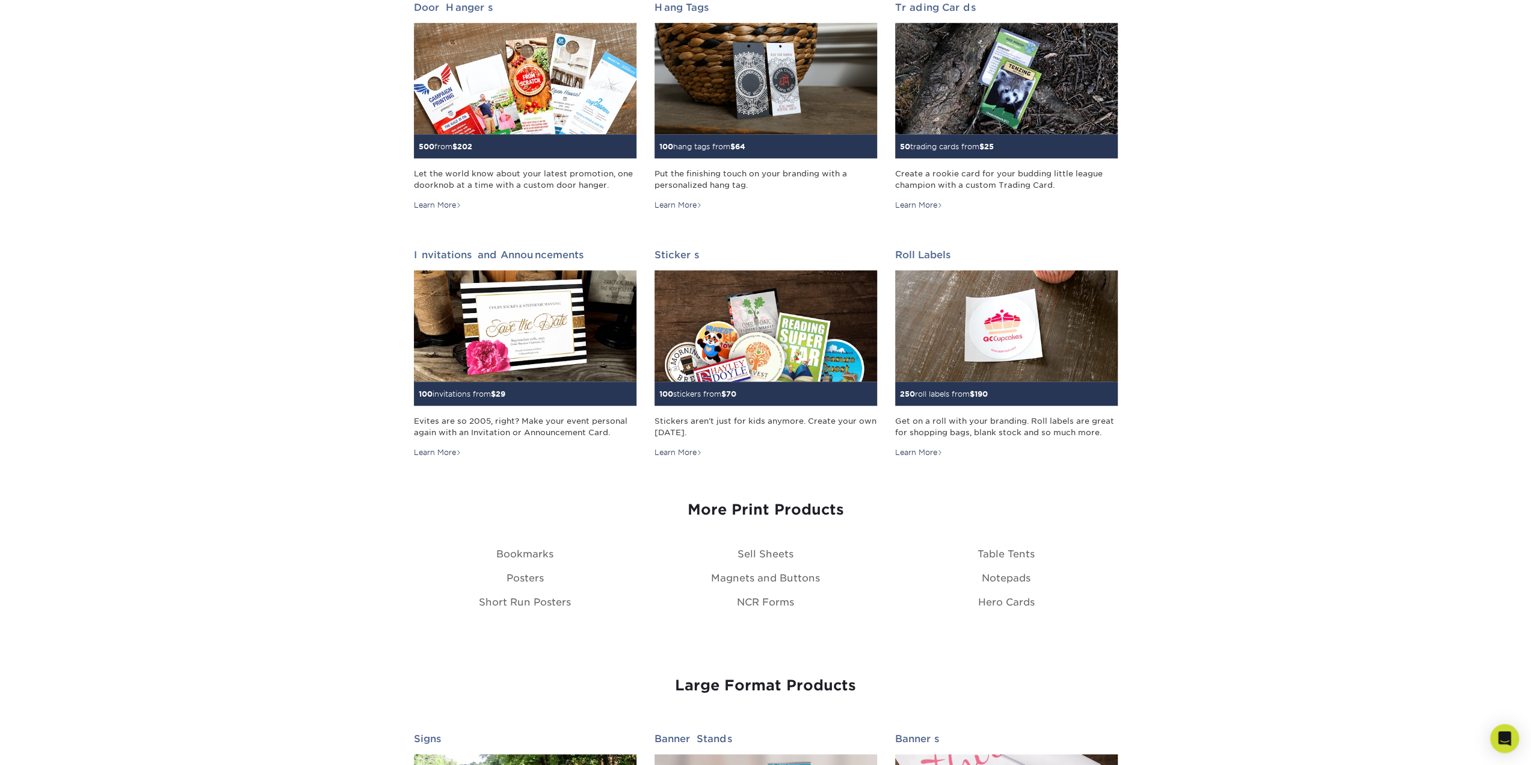
drag, startPoint x: 1239, startPoint y: 410, endPoint x: 1234, endPoint y: 440, distance: 29.9
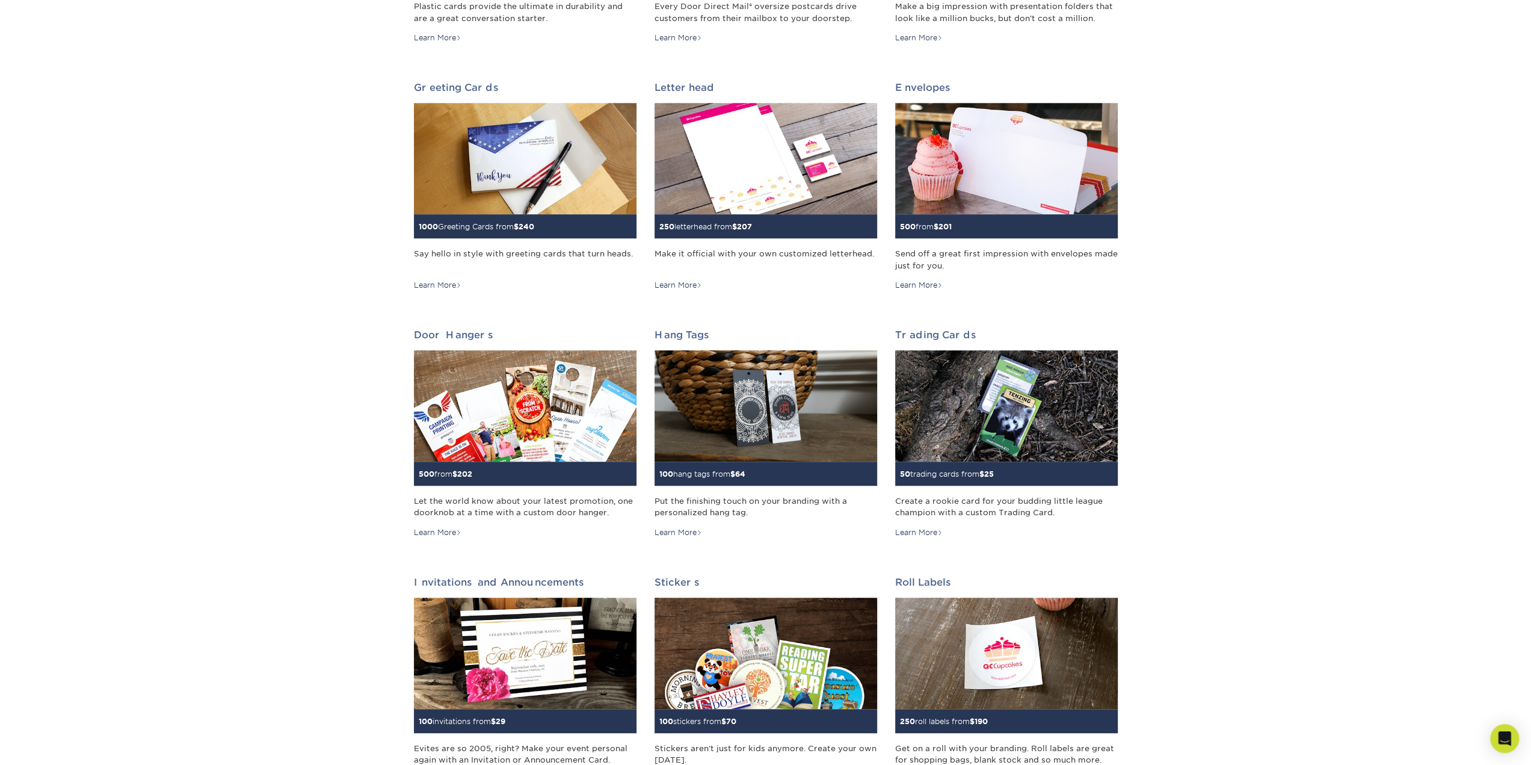
drag, startPoint x: 1234, startPoint y: 440, endPoint x: 1224, endPoint y: 390, distance: 50.5
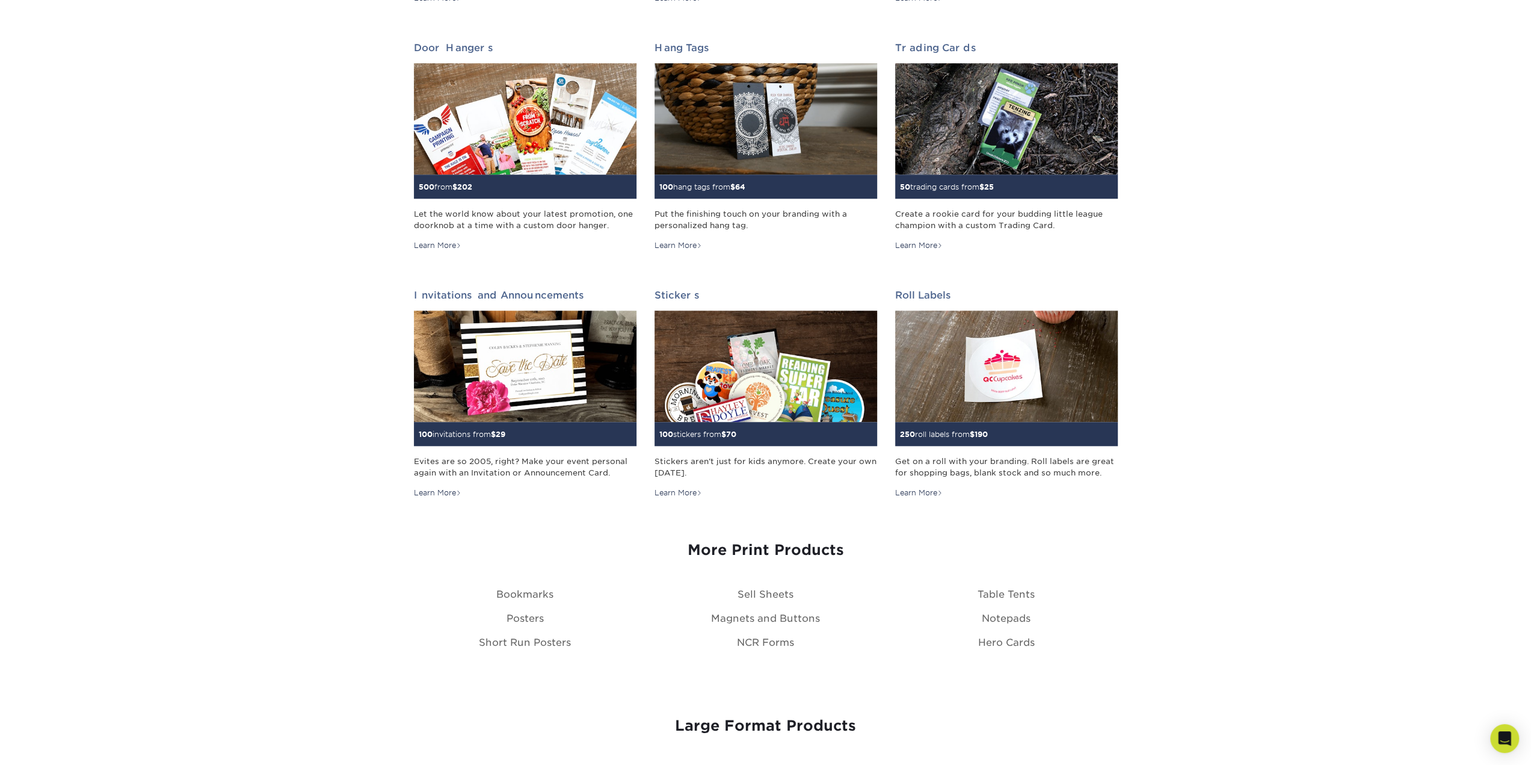
scroll to position [994, 0]
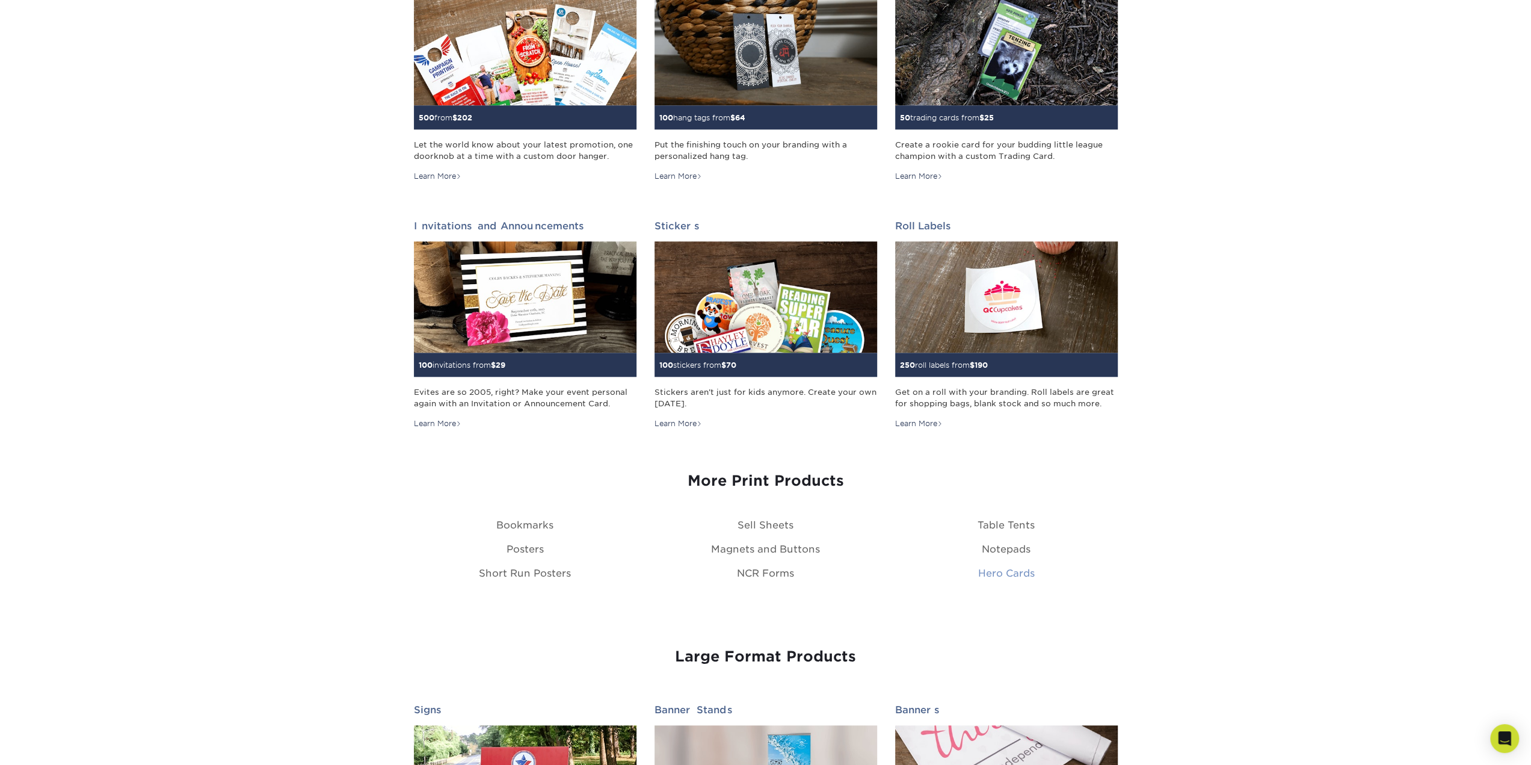
click at [1012, 573] on link "Hero Cards" at bounding box center [1006, 572] width 57 height 11
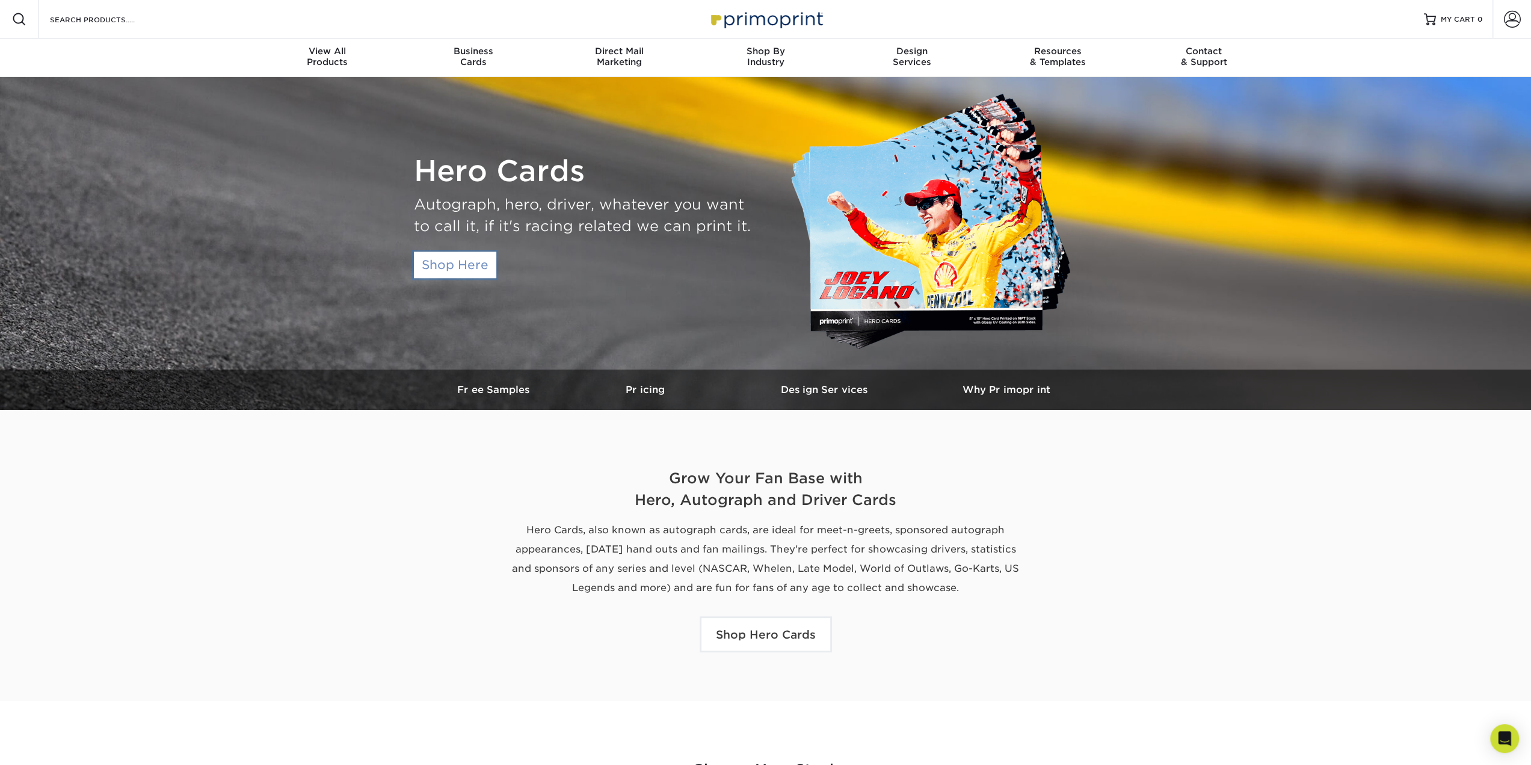
click at [472, 274] on link "Shop Here" at bounding box center [455, 264] width 82 height 26
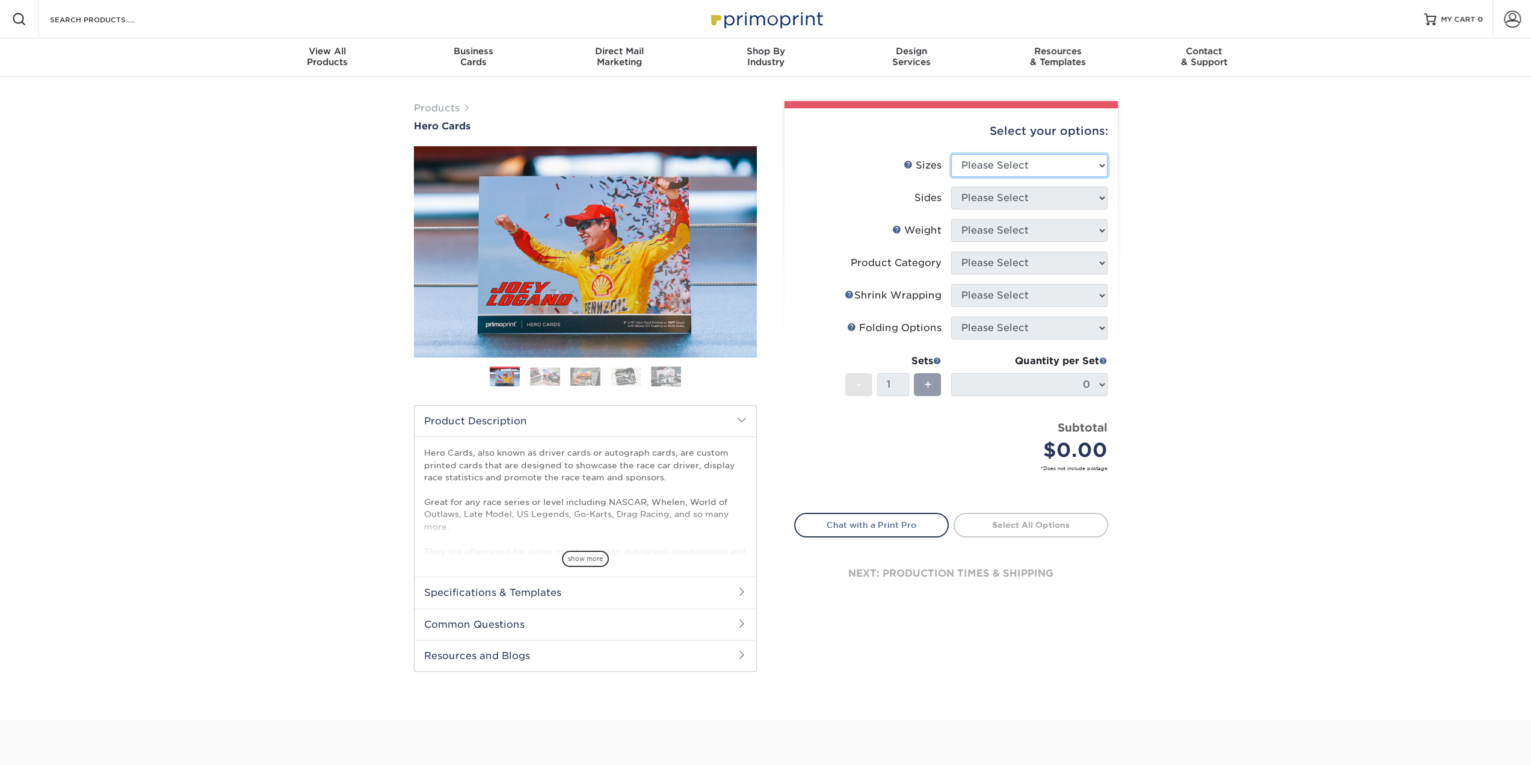
click at [1010, 154] on select "Please Select 1.5" x 7" 4" x 6" 5" x 7" 6" x 8" 6" x 8.5" 6" x 9" 7" x 8.5" 7.5…" at bounding box center [1029, 165] width 156 height 23
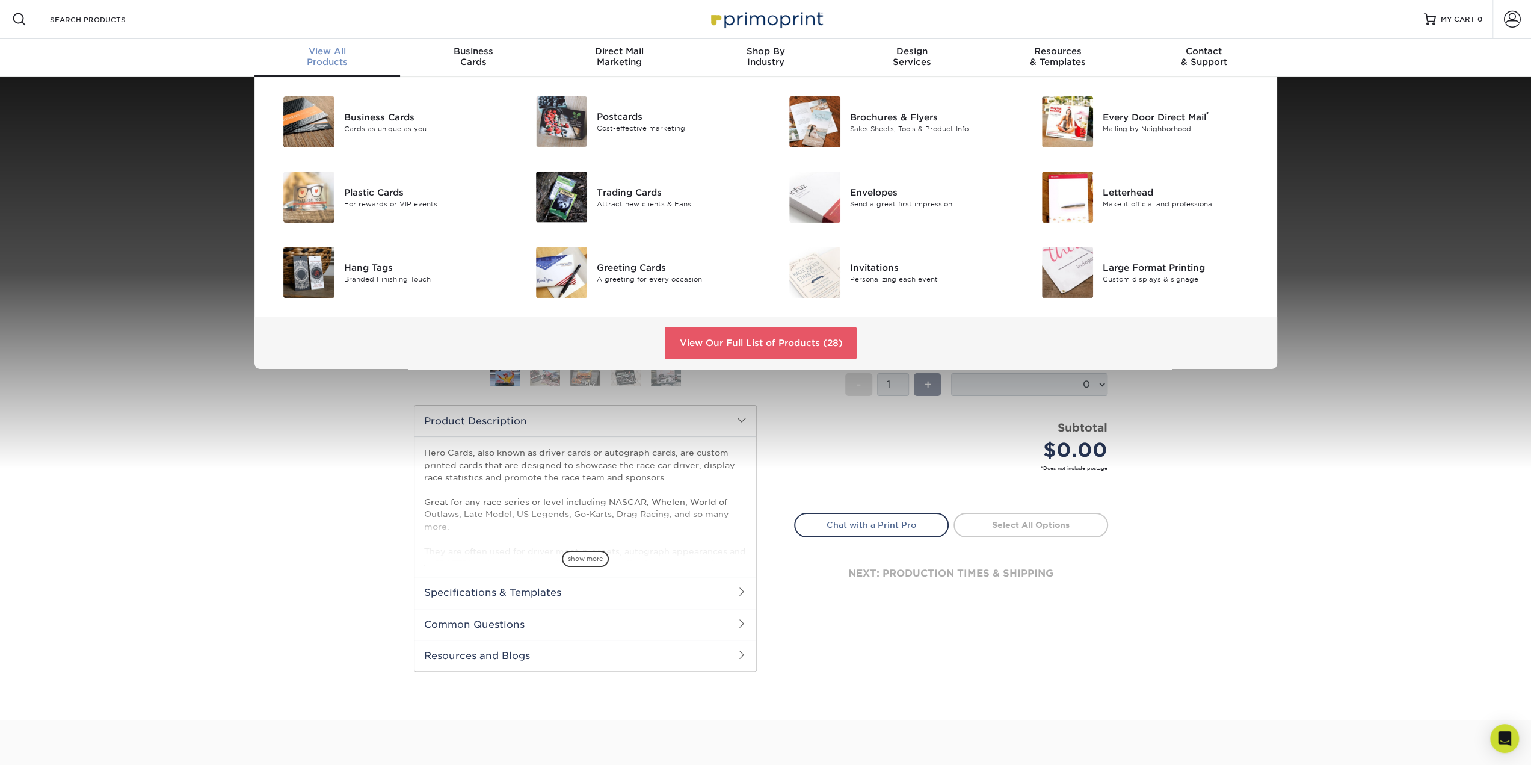
click at [336, 60] on div "View All Products" at bounding box center [327, 57] width 146 height 22
click at [585, 116] on img at bounding box center [561, 121] width 51 height 51
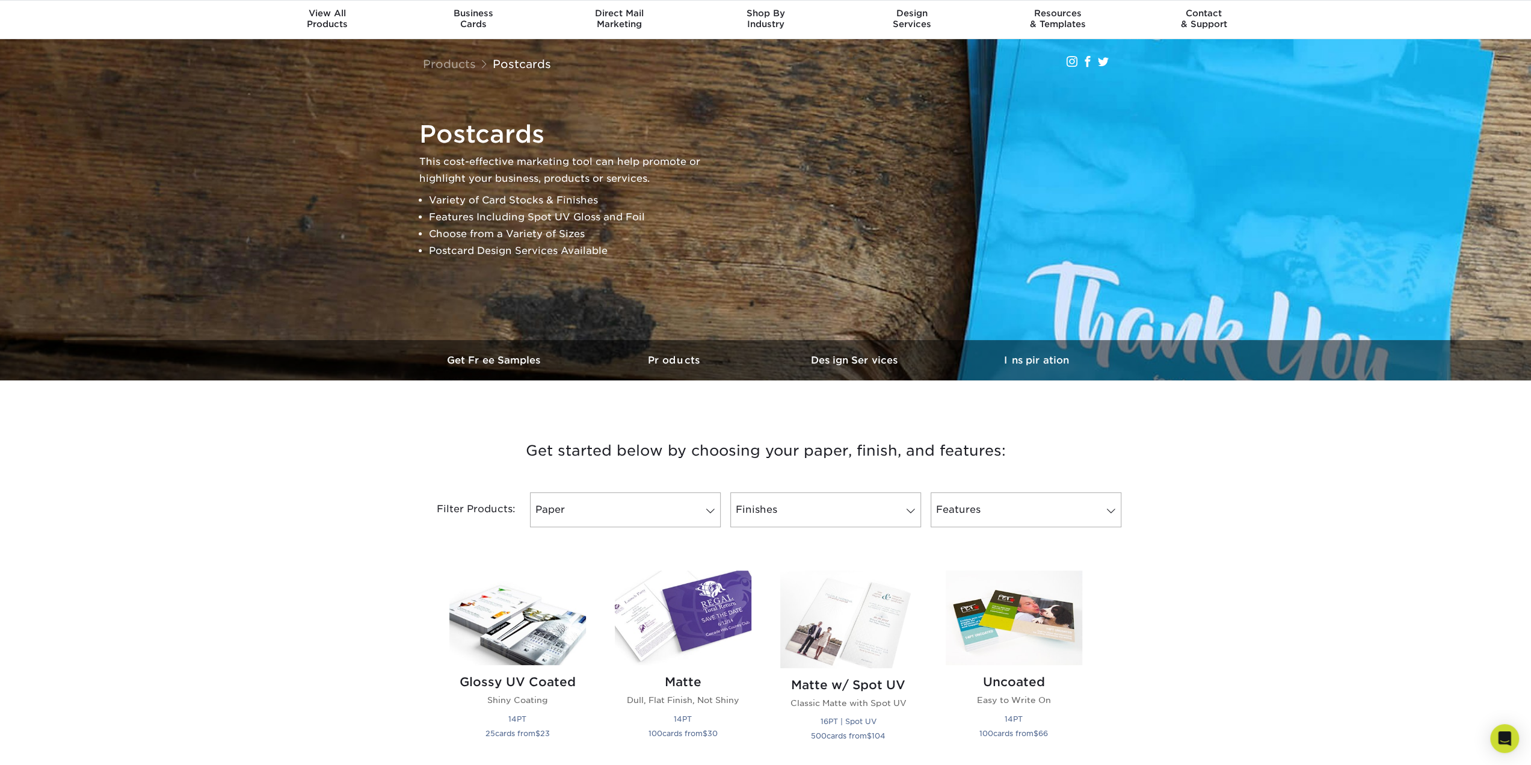
scroll to position [120, 0]
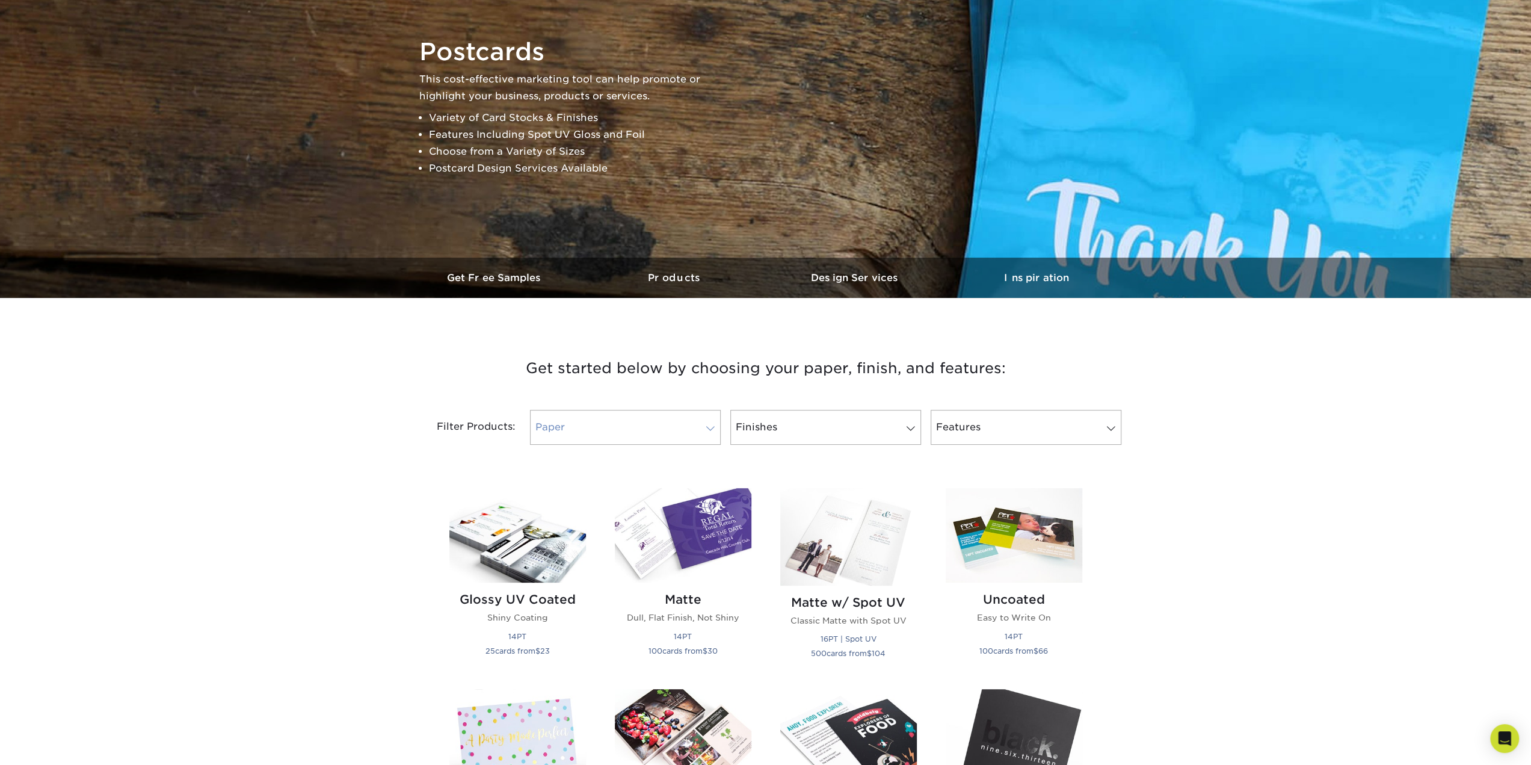
click at [612, 428] on link "Paper" at bounding box center [625, 427] width 191 height 35
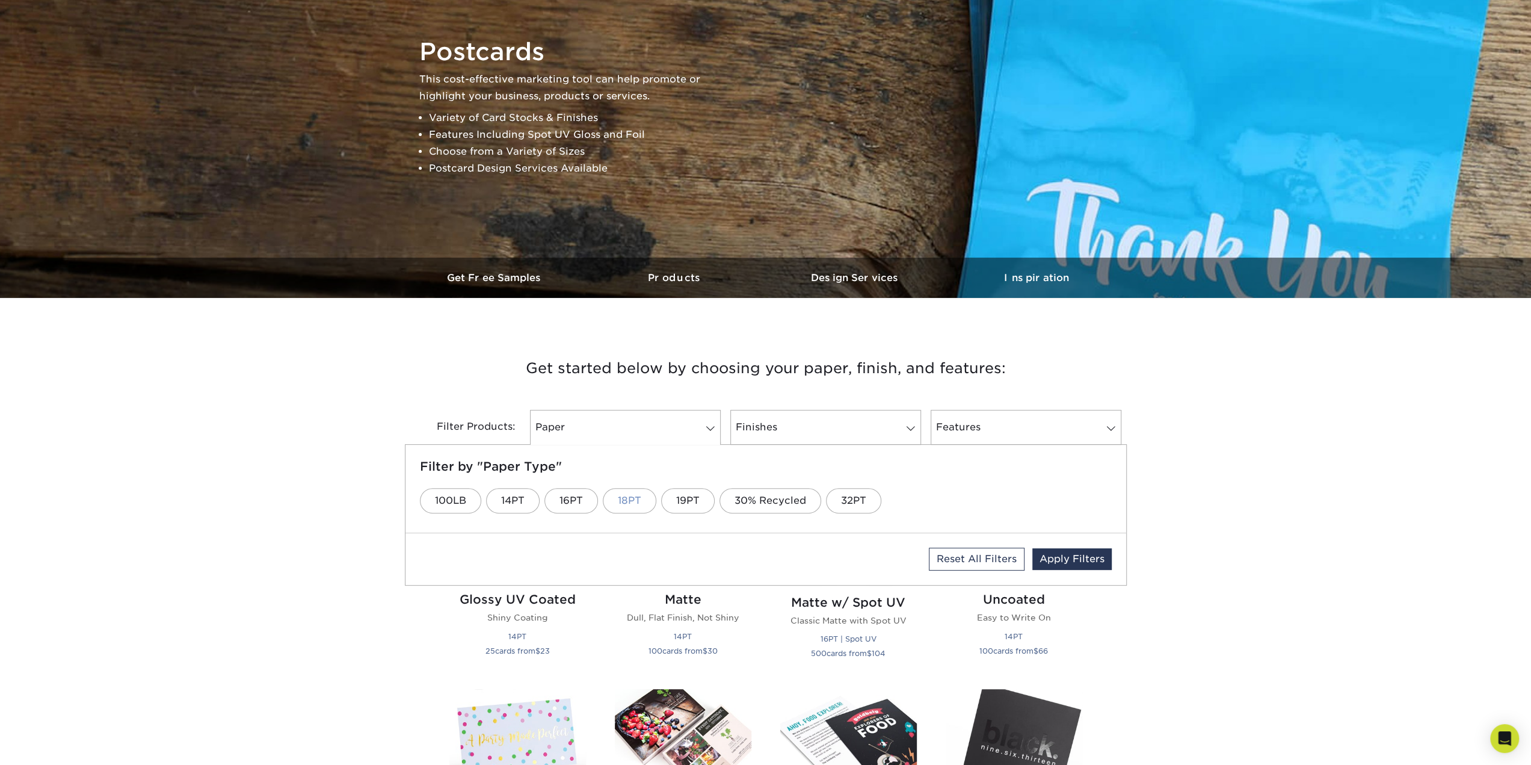
click at [634, 499] on link "18PT" at bounding box center [630, 500] width 54 height 25
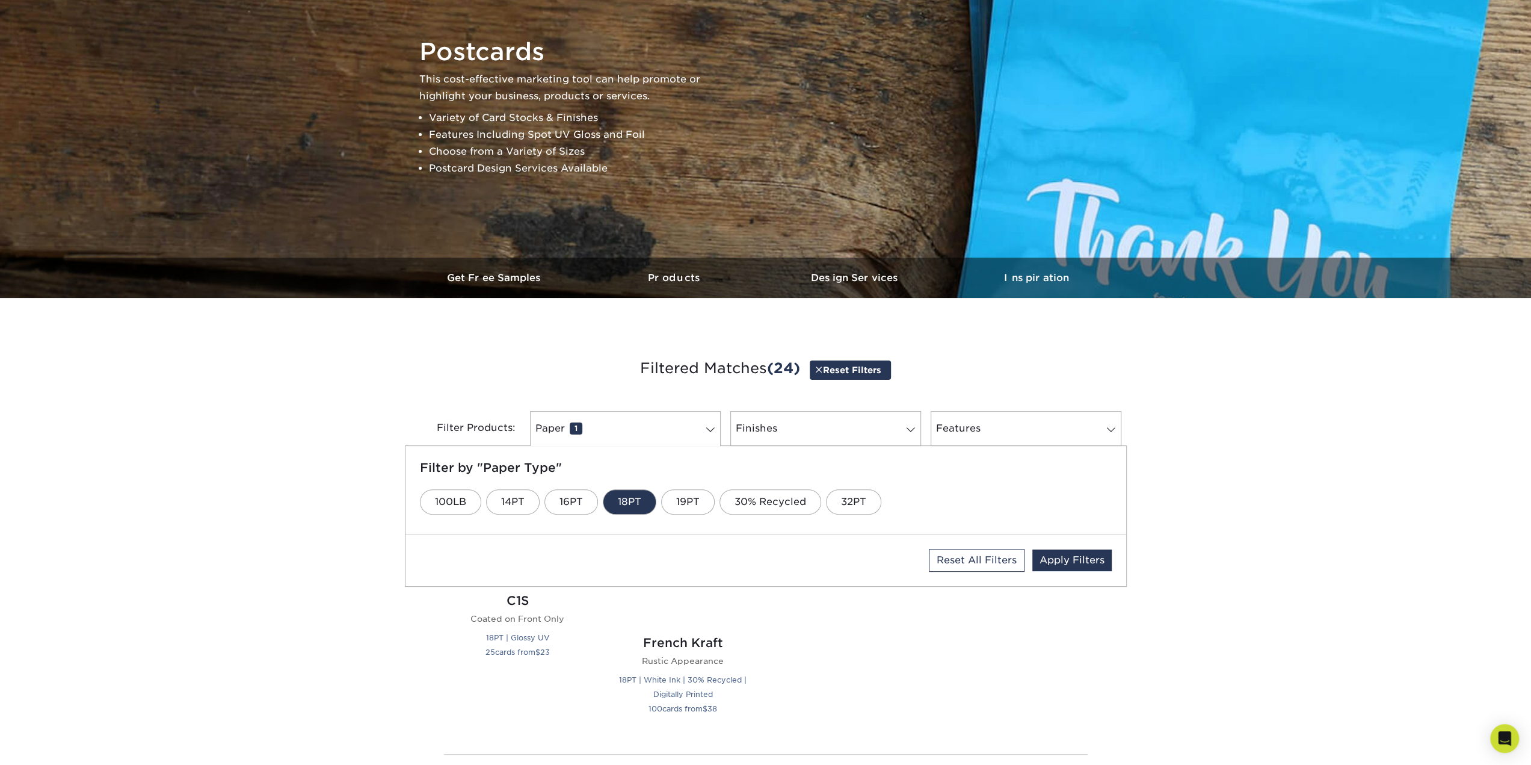
scroll to position [130, 0]
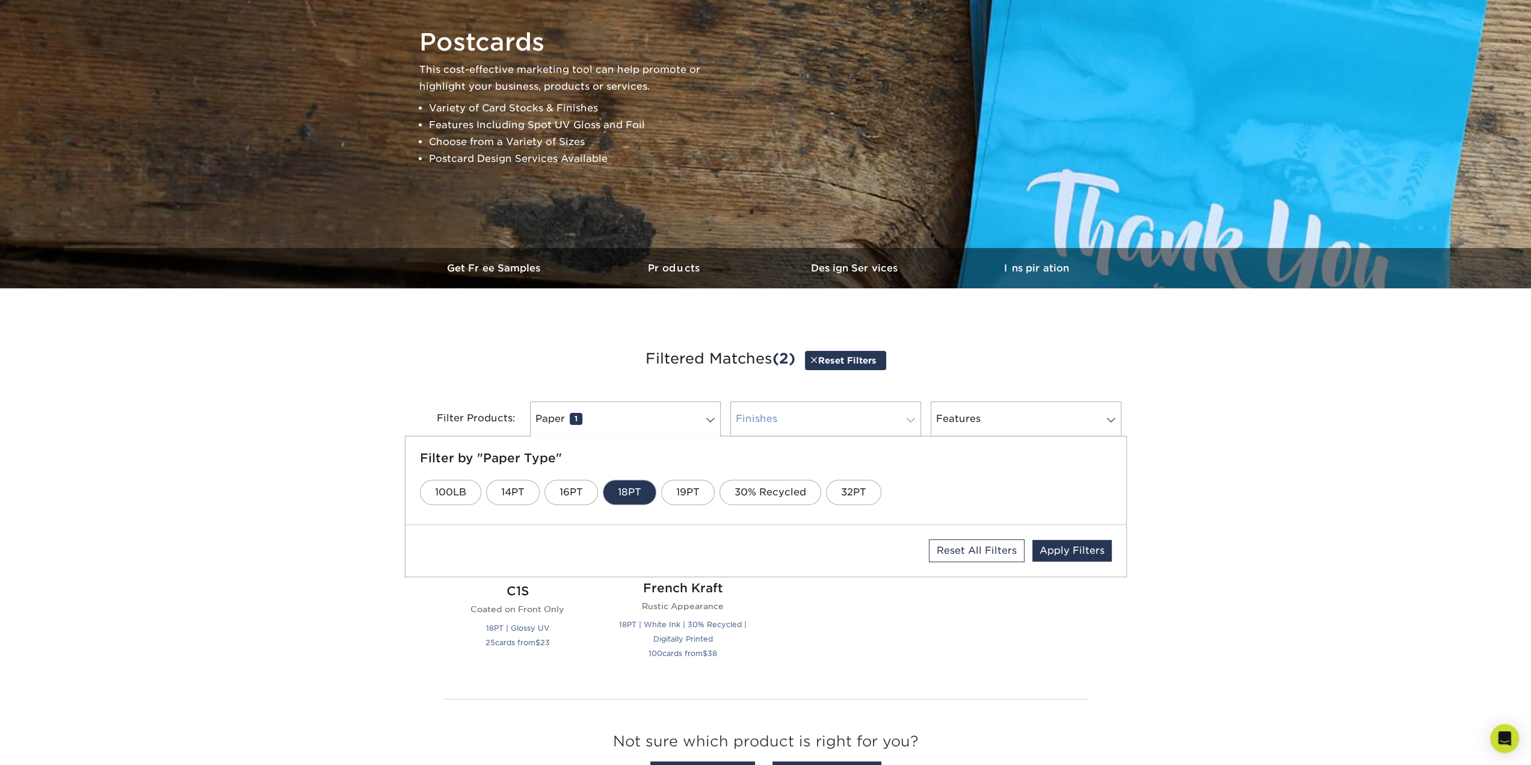
click at [762, 415] on link "Finishes 0" at bounding box center [825, 418] width 191 height 35
click at [1009, 489] on link "Velvet" at bounding box center [1039, 491] width 63 height 25
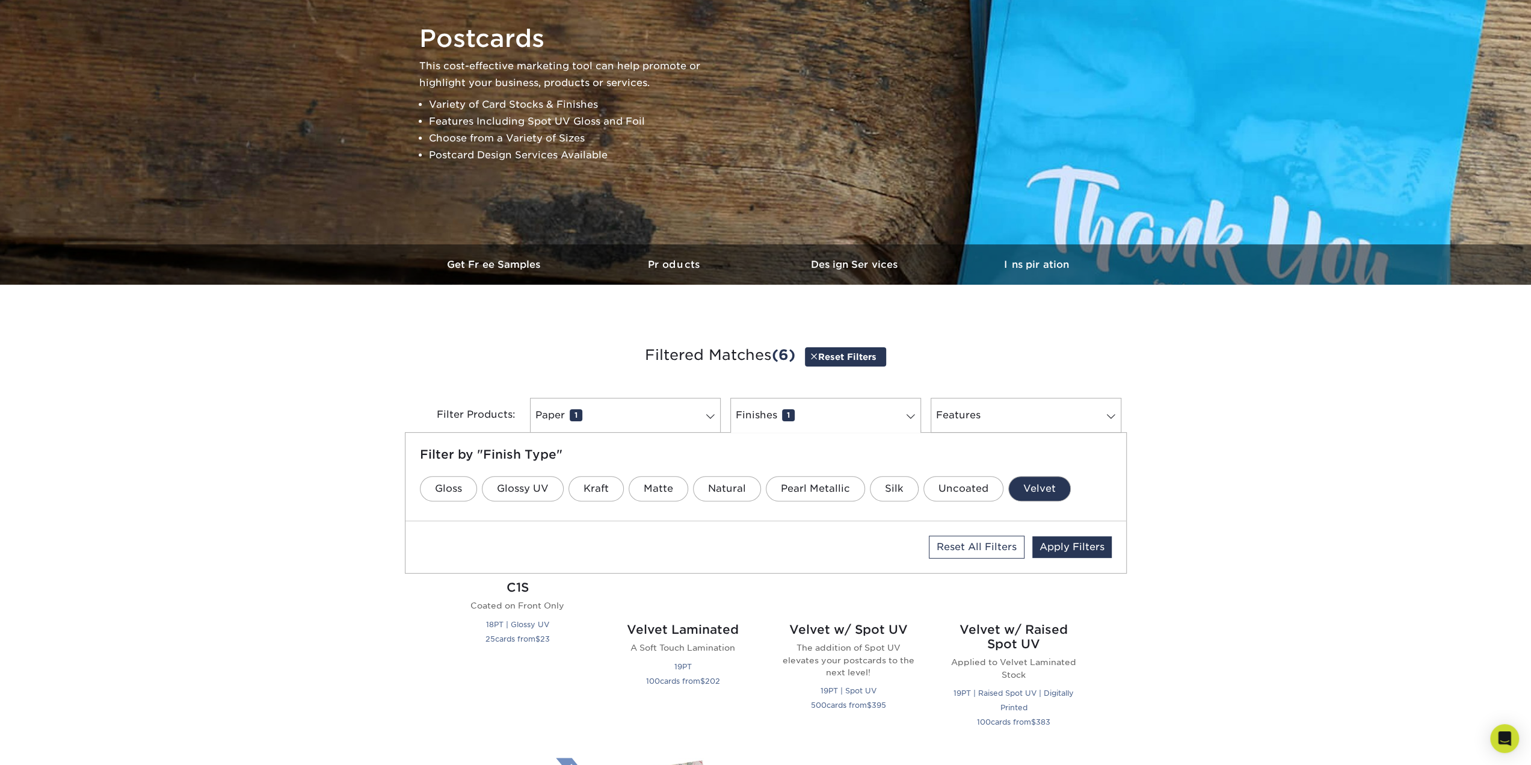
scroll to position [140, 0]
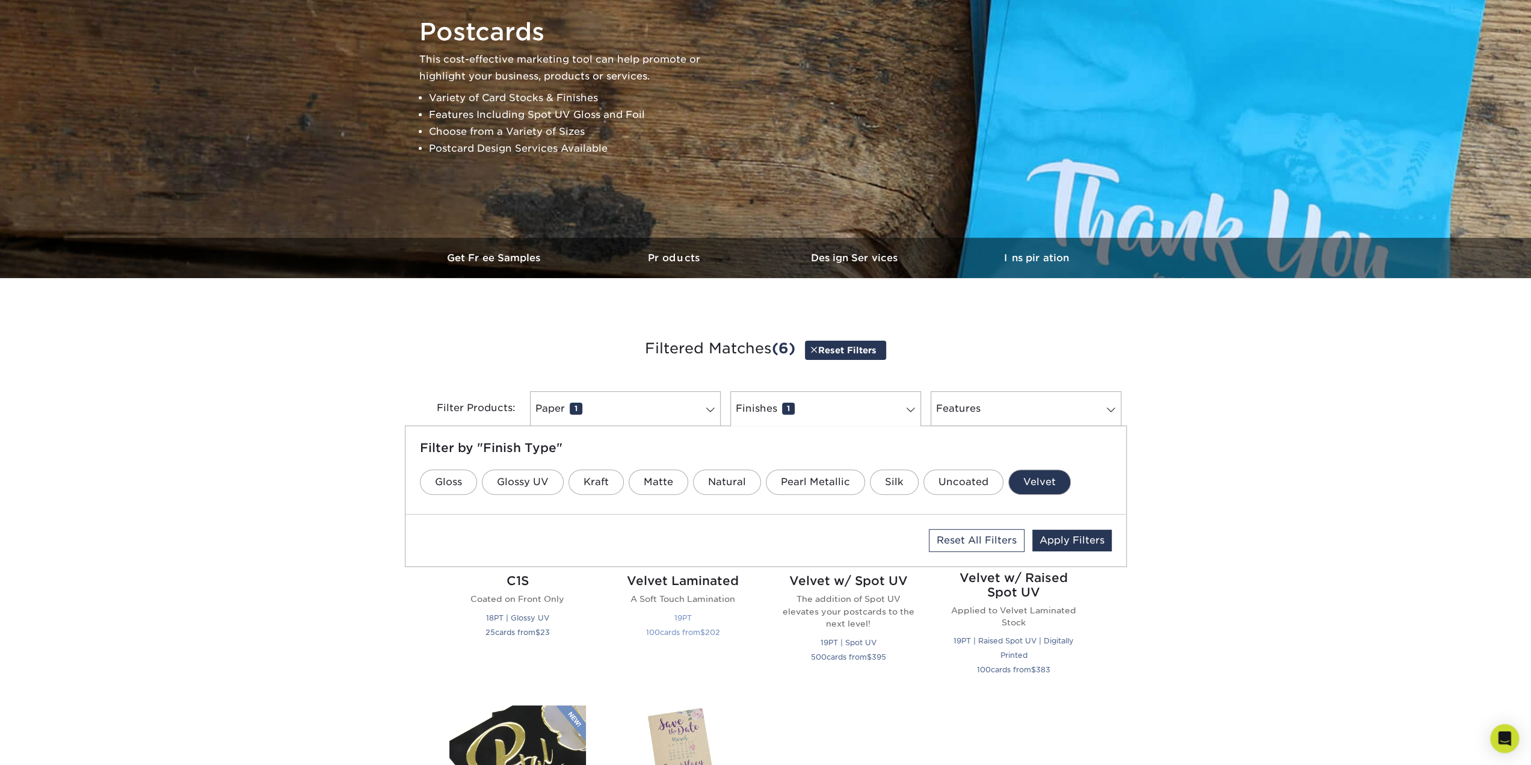
click at [711, 579] on h2 "Velvet Laminated" at bounding box center [683, 580] width 137 height 14
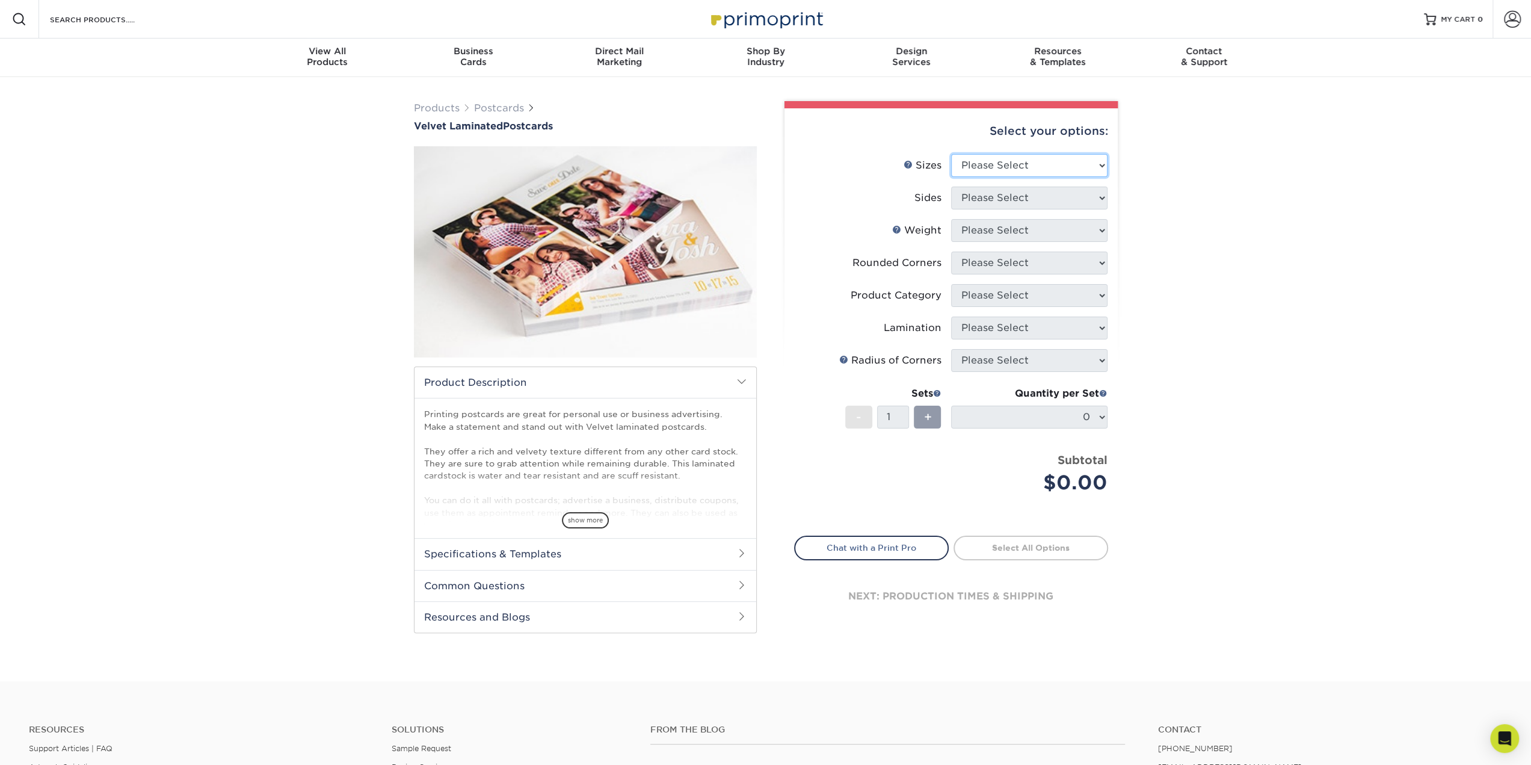
click at [1040, 170] on select "Please Select 2" x 6" 2" x 8" 3" x 5" 3.5" x 3.5" 3.5" x 4" 3.5" x 8.5" 3.67" x…" at bounding box center [1029, 165] width 156 height 23
click at [1040, 169] on select "Please Select 2" x 6" 2" x 8" 3" x 5" 3.5" x 3.5" 3.5" x 4" 3.5" x 8.5" 3.67" x…" at bounding box center [1029, 165] width 156 height 23
click at [987, 164] on select "Please Select 2" x 6" 2" x 8" 3" x 5" 3.5" x 3.5" 3.5" x 4" 3.5" x 8.5" 3.67" x…" at bounding box center [1029, 165] width 156 height 23
select select "3.00x5.00"
click at [951, 154] on select "Please Select 2" x 6" 2" x 8" 3" x 5" 3.5" x 3.5" 3.5" x 4" 3.5" x 8.5" 3.67" x…" at bounding box center [1029, 165] width 156 height 23
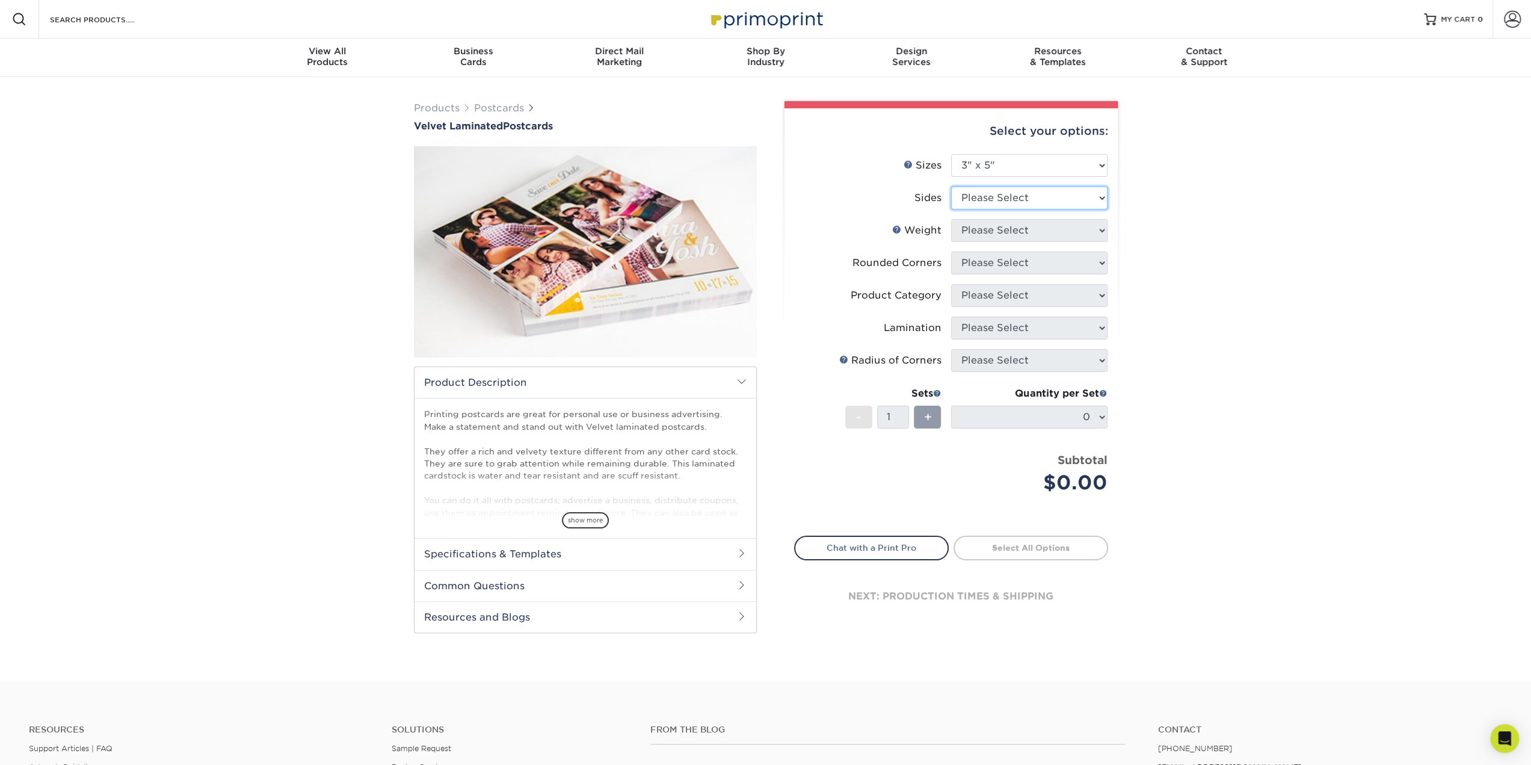
click at [1031, 194] on select "Please Select Print Both Sides Print Front Only" at bounding box center [1029, 197] width 156 height 23
select select "13abbda7-1d64-4f25-8bb2-c179b224825d"
click at [951, 186] on select "Please Select Print Both Sides Print Front Only" at bounding box center [1029, 197] width 156 height 23
